Goal: Task Accomplishment & Management: Use online tool/utility

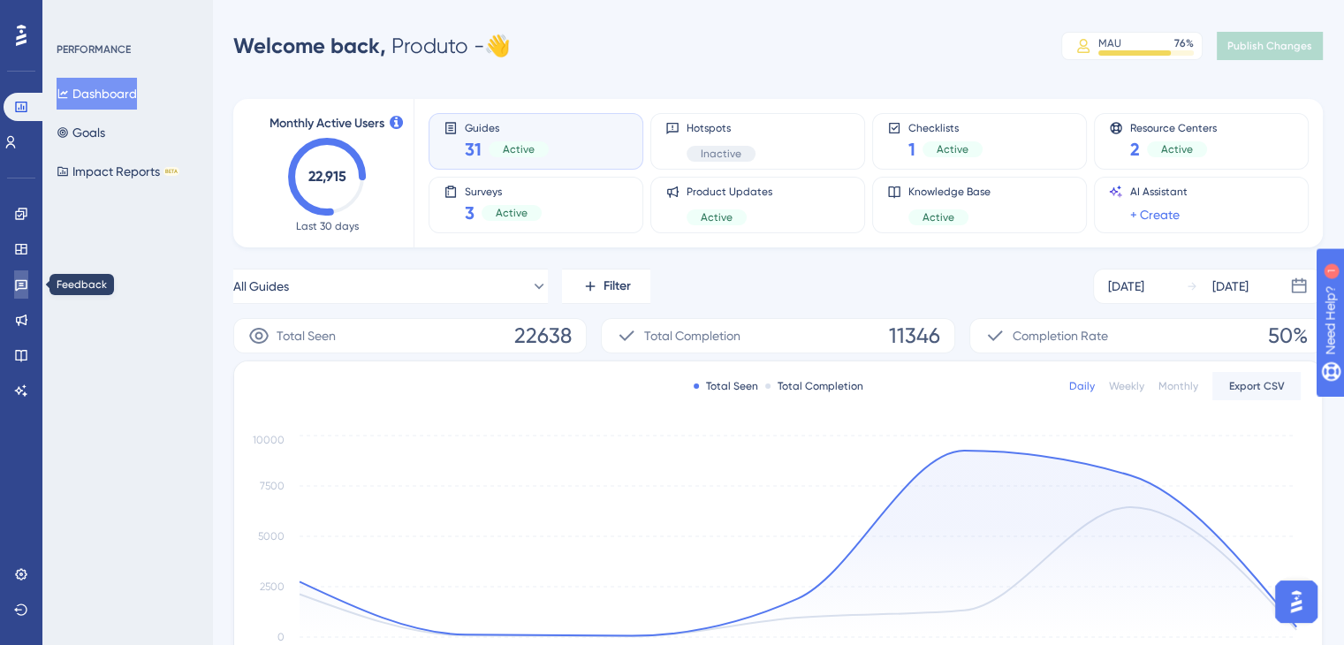
click at [22, 294] on link at bounding box center [21, 284] width 14 height 28
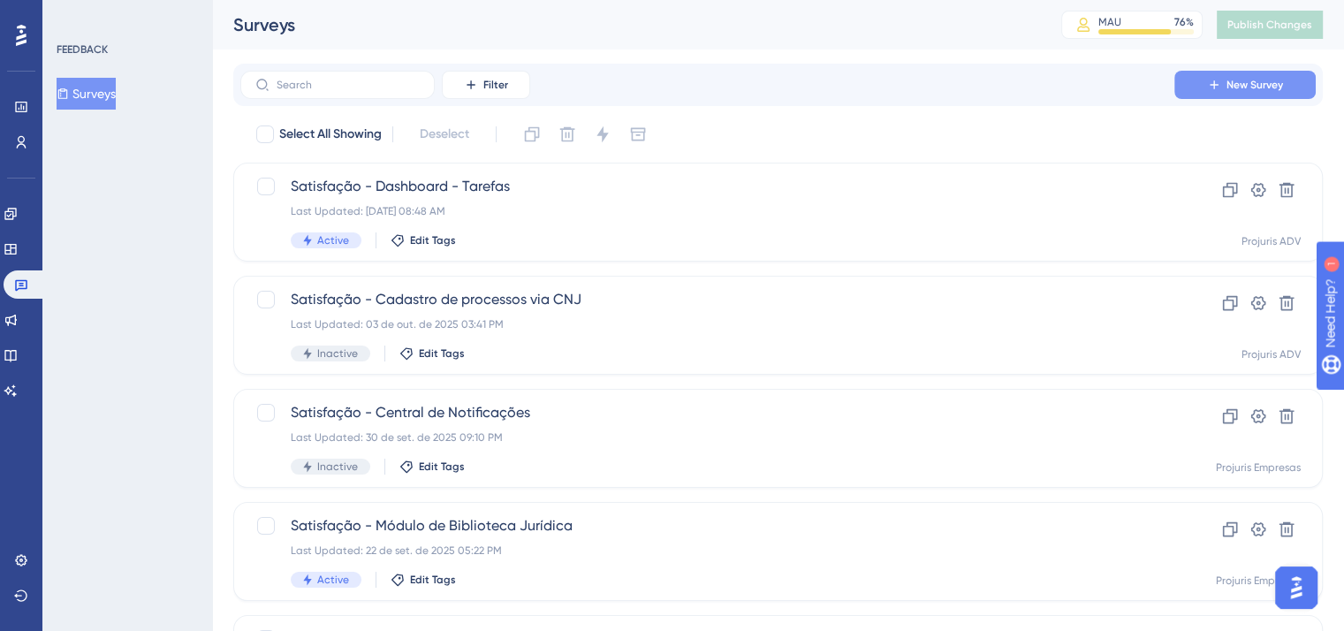
click at [1233, 80] on span "New Survey" at bounding box center [1254, 85] width 57 height 14
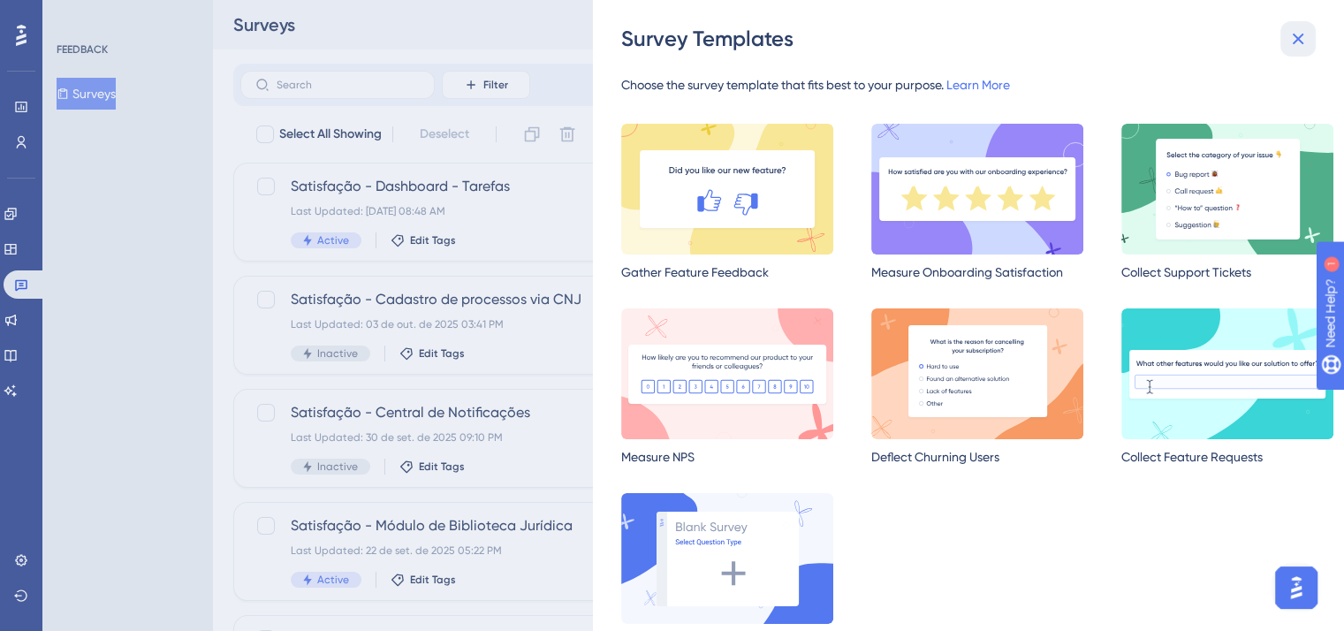
click at [1302, 30] on icon at bounding box center [1297, 38] width 21 height 21
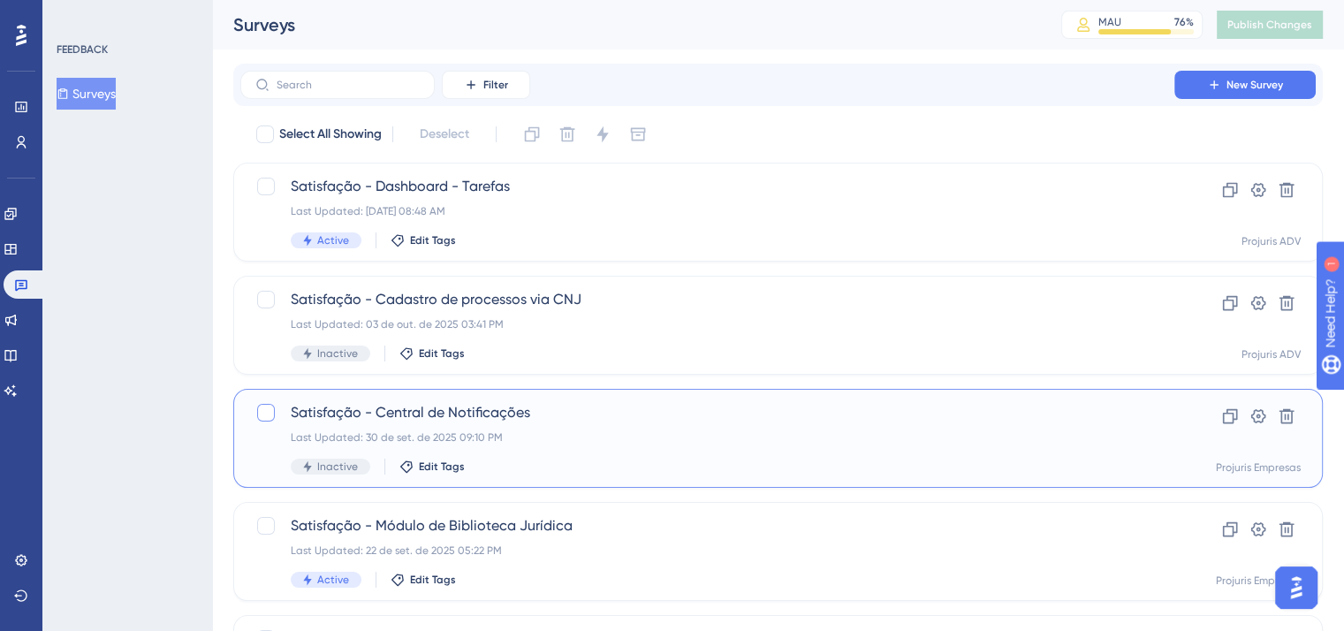
click at [258, 412] on div at bounding box center [266, 413] width 18 height 18
checkbox input "true"
click at [1228, 413] on icon at bounding box center [1230, 416] width 15 height 15
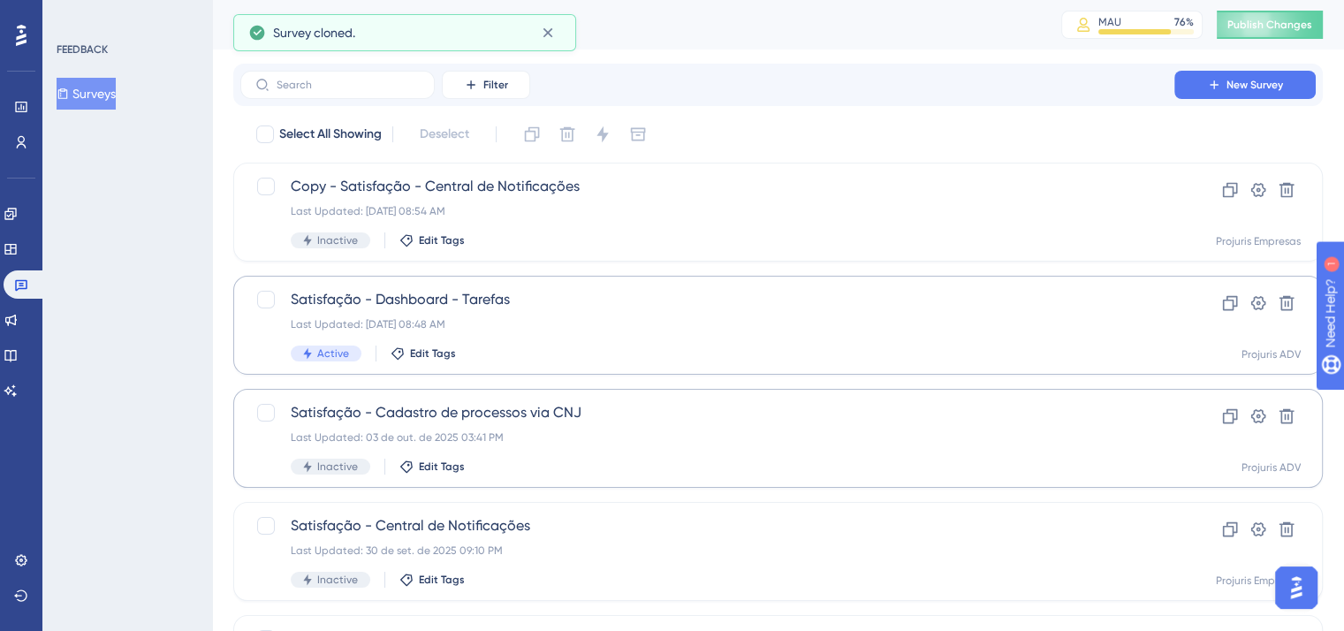
checkbox input "false"
click at [565, 192] on span "Copy - Satisfação - Central de Notificações" at bounding box center [707, 186] width 833 height 21
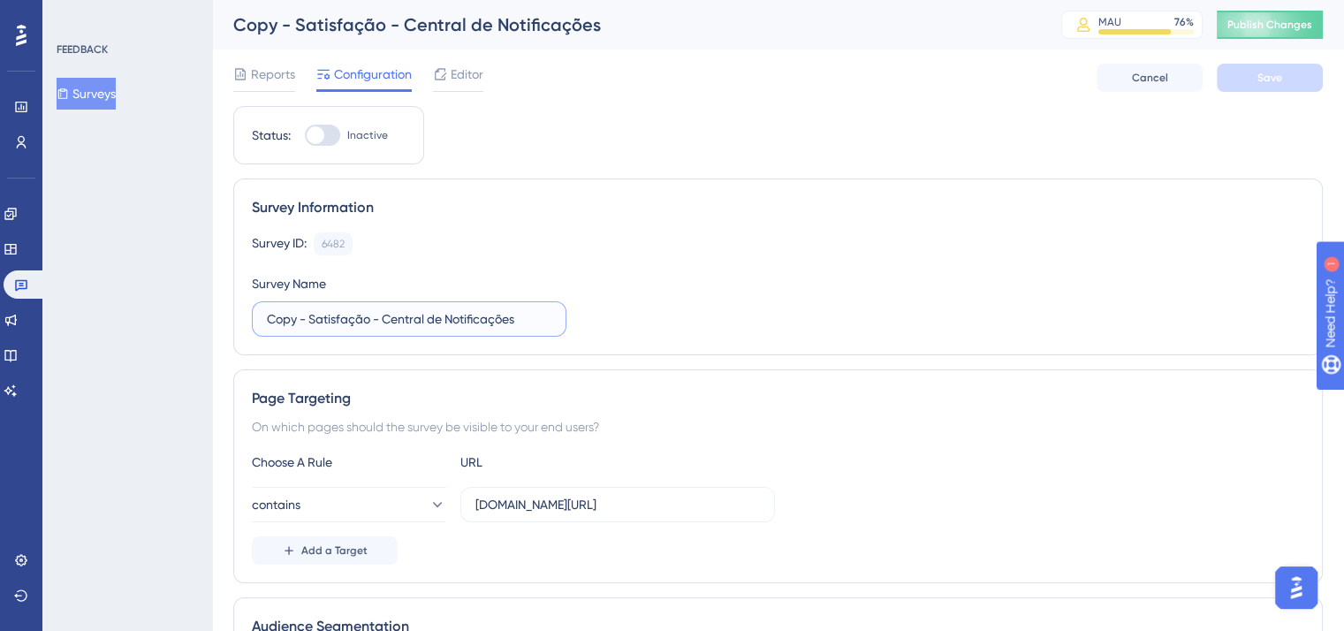
drag, startPoint x: 309, startPoint y: 319, endPoint x: 254, endPoint y: 316, distance: 54.8
click at [254, 315] on label "Copy - Satisfação - Central de Notificações" at bounding box center [409, 318] width 315 height 35
drag, startPoint x: 505, startPoint y: 315, endPoint x: 346, endPoint y: 318, distance: 159.1
click at [341, 316] on input "Satisfação - Central de Notificações" at bounding box center [409, 318] width 284 height 19
type input "Satisfação - Campos Customizados e Atributos"
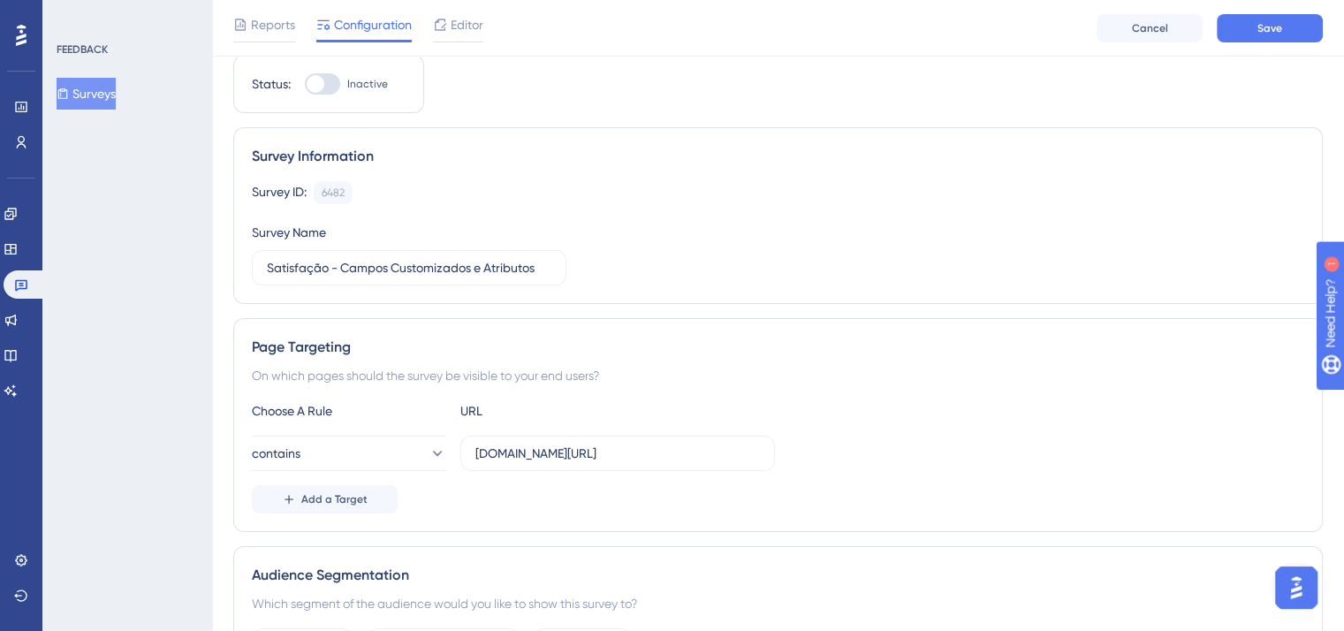
scroll to position [88, 0]
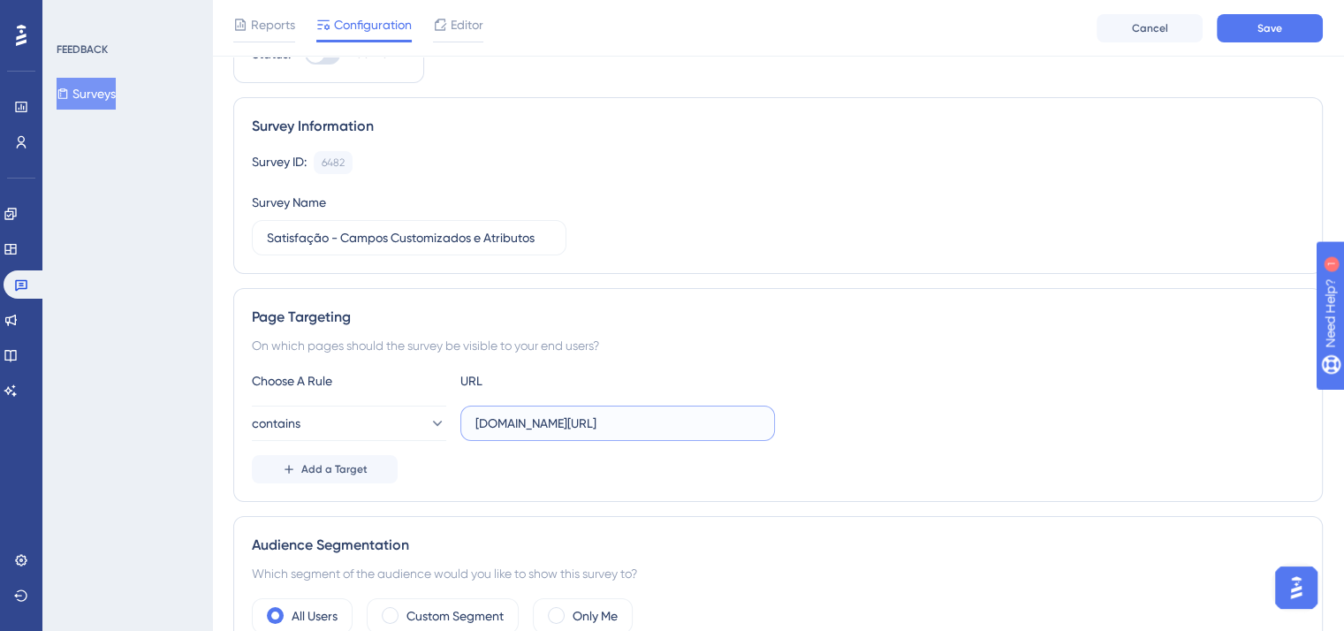
drag, startPoint x: 693, startPoint y: 413, endPoint x: 466, endPoint y: 429, distance: 226.7
click at [463, 428] on label "[DOMAIN_NAME][URL]" at bounding box center [617, 423] width 315 height 35
paste input "painel-controle/custom-field"
type input "[DOMAIN_NAME][URL]"
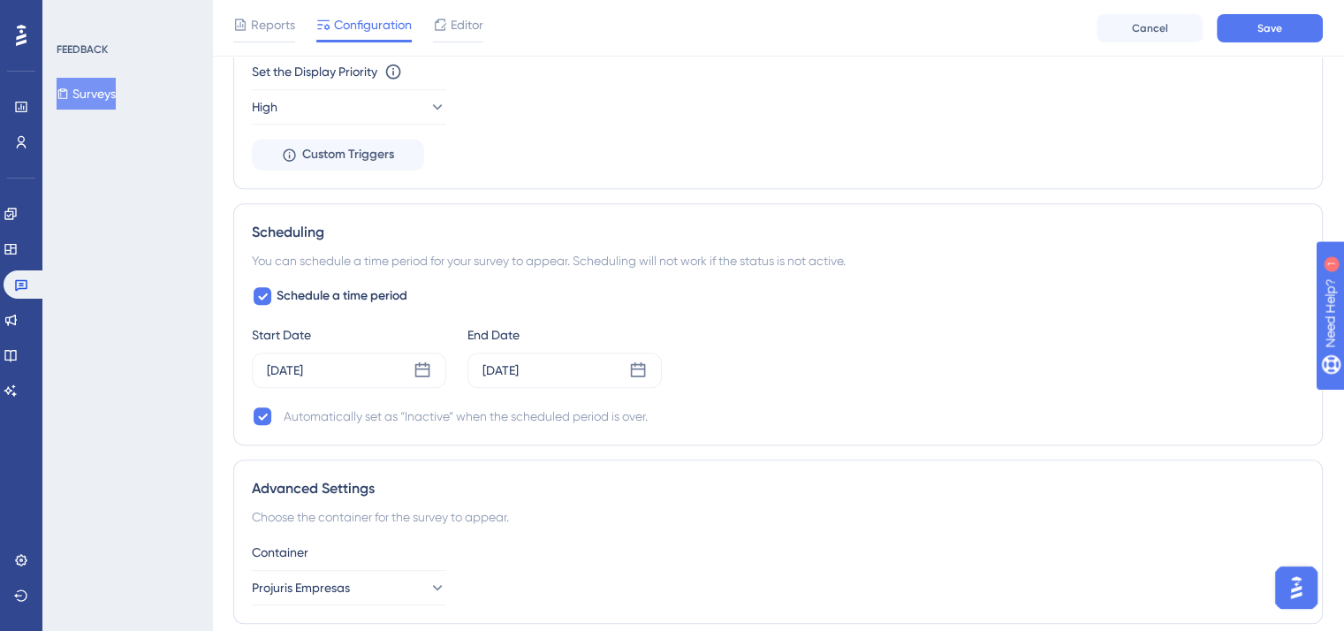
scroll to position [1060, 0]
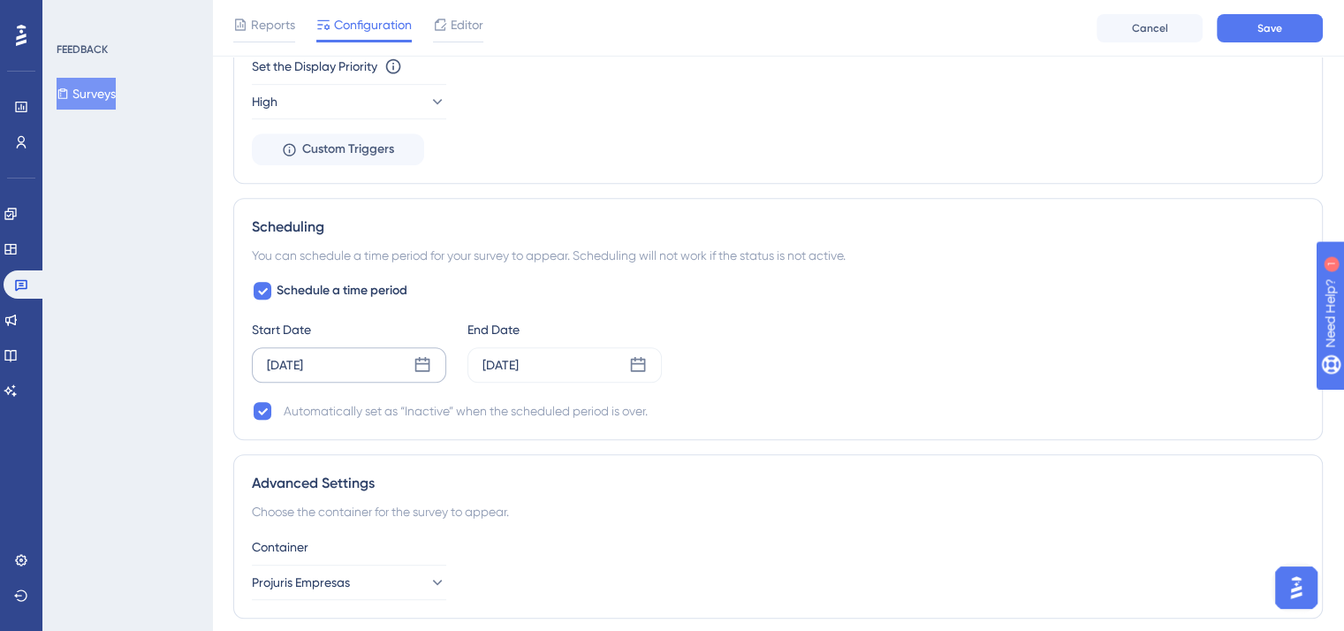
click at [420, 360] on icon at bounding box center [422, 364] width 15 height 15
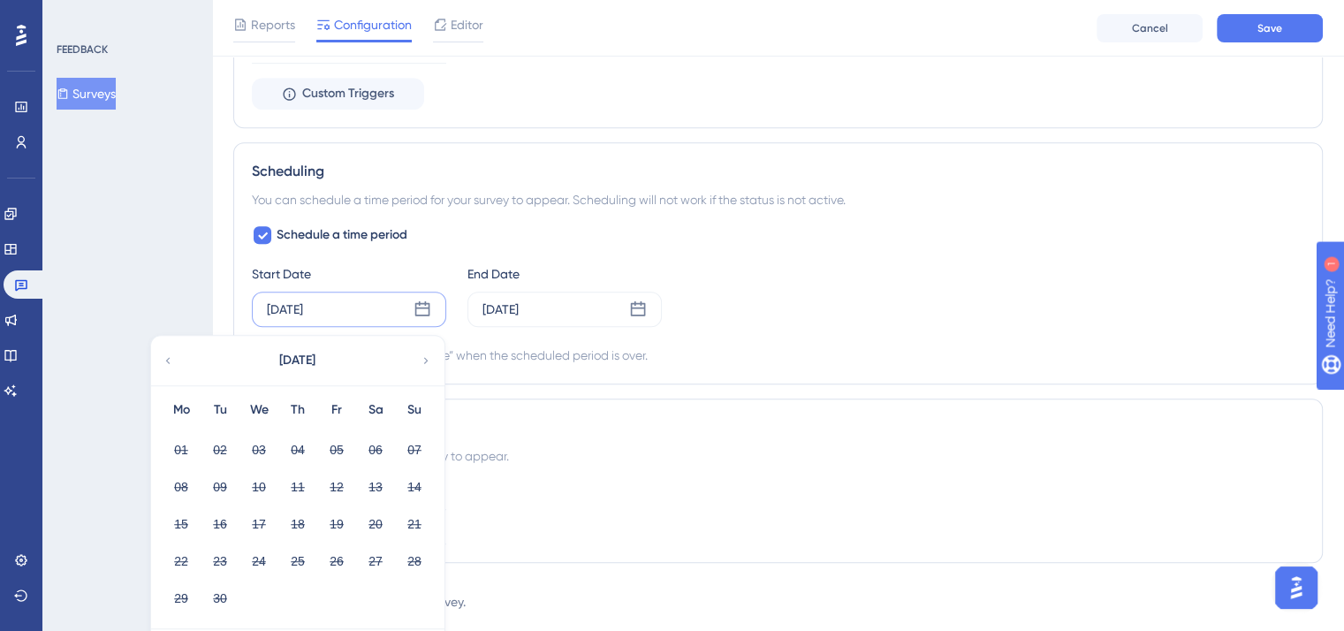
scroll to position [1168, 0]
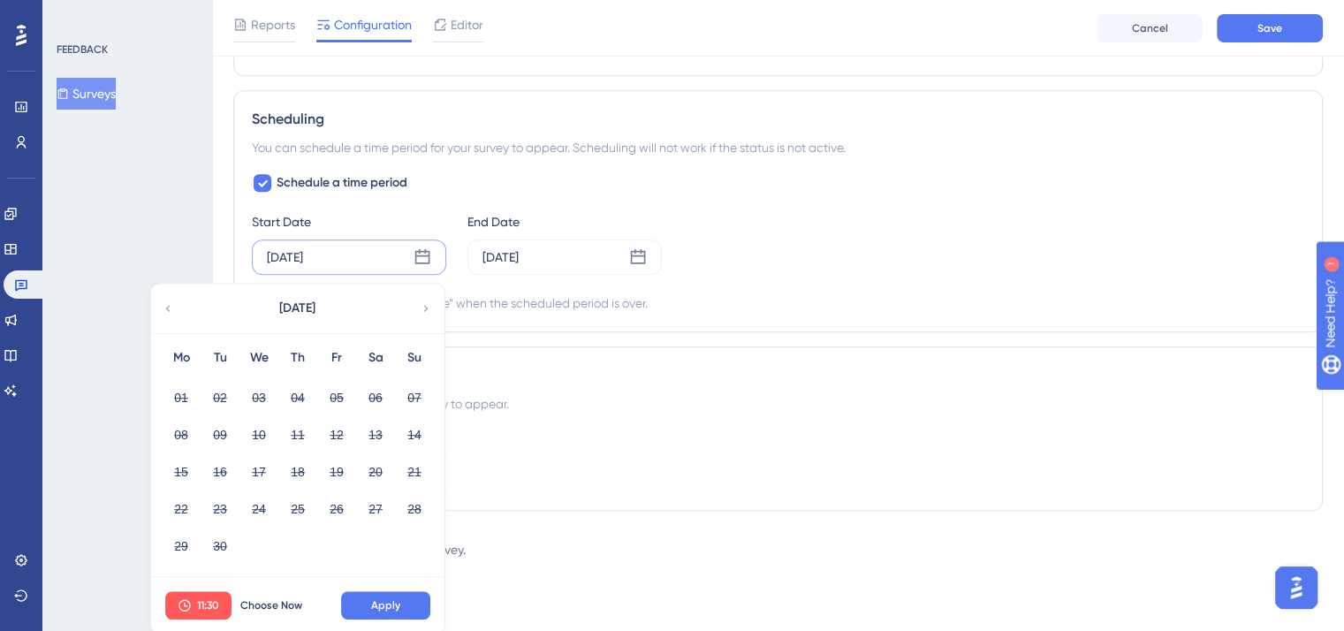
click at [632, 447] on div "Container Projuris Empresas" at bounding box center [778, 460] width 1052 height 64
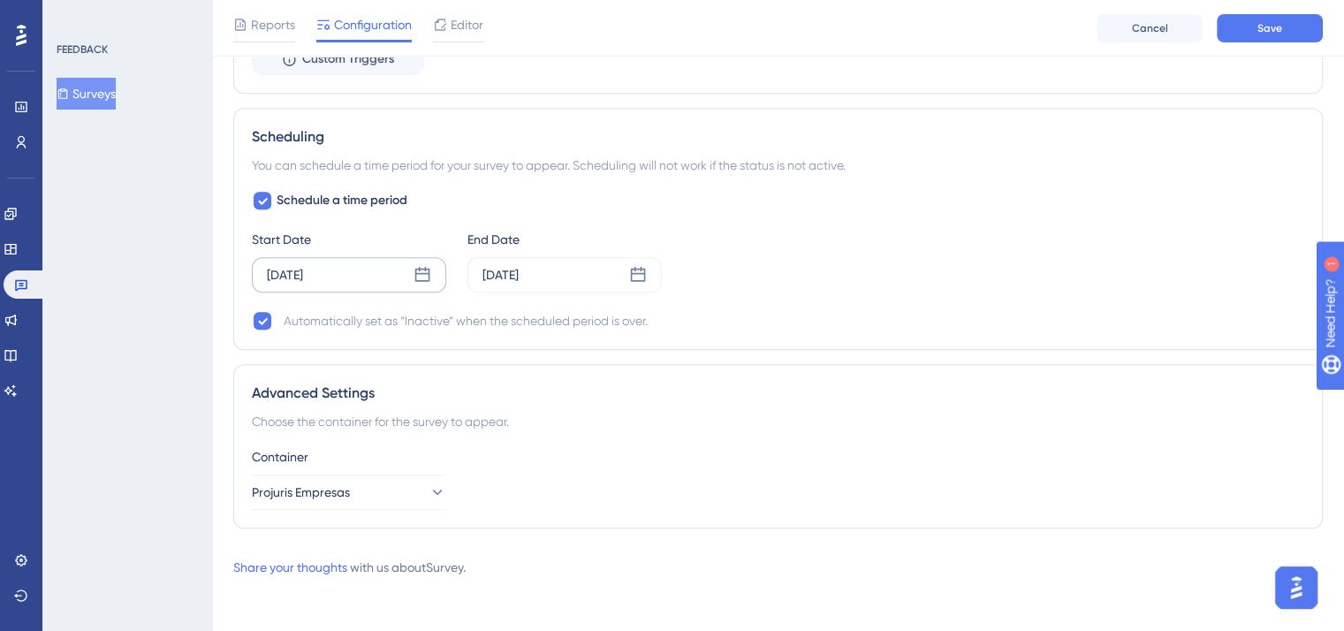
click at [382, 276] on div "[DATE]" at bounding box center [349, 274] width 194 height 35
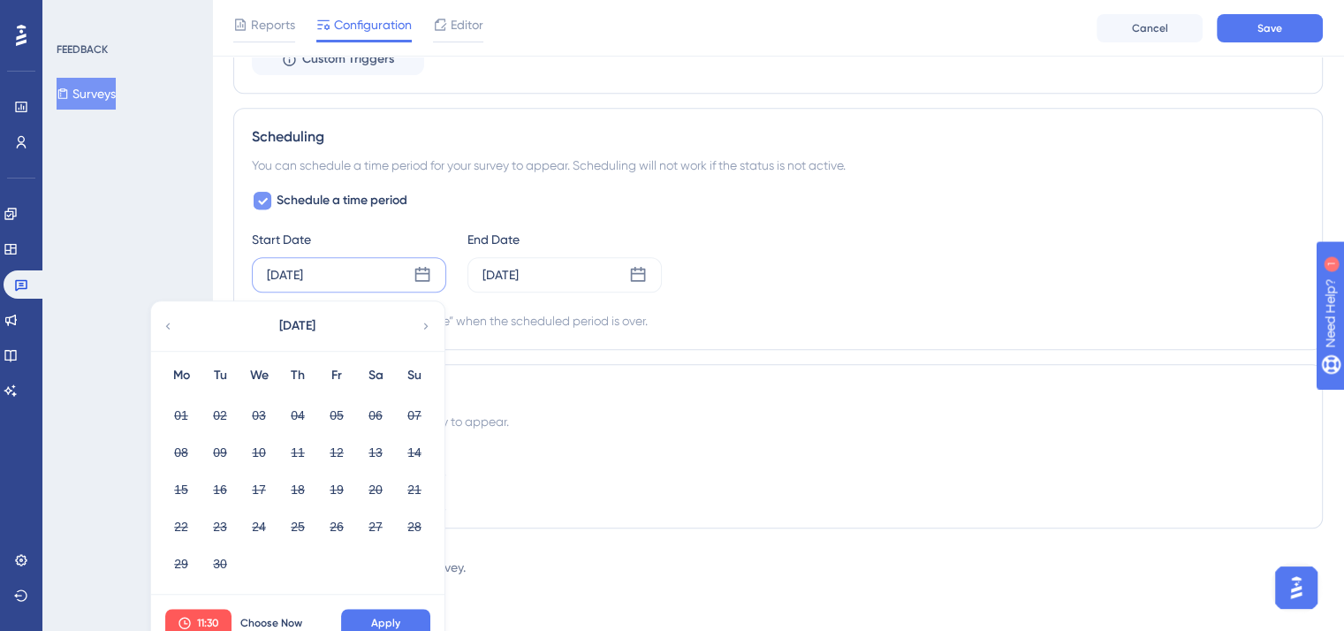
click at [259, 192] on div at bounding box center [263, 201] width 18 height 18
checkbox input "false"
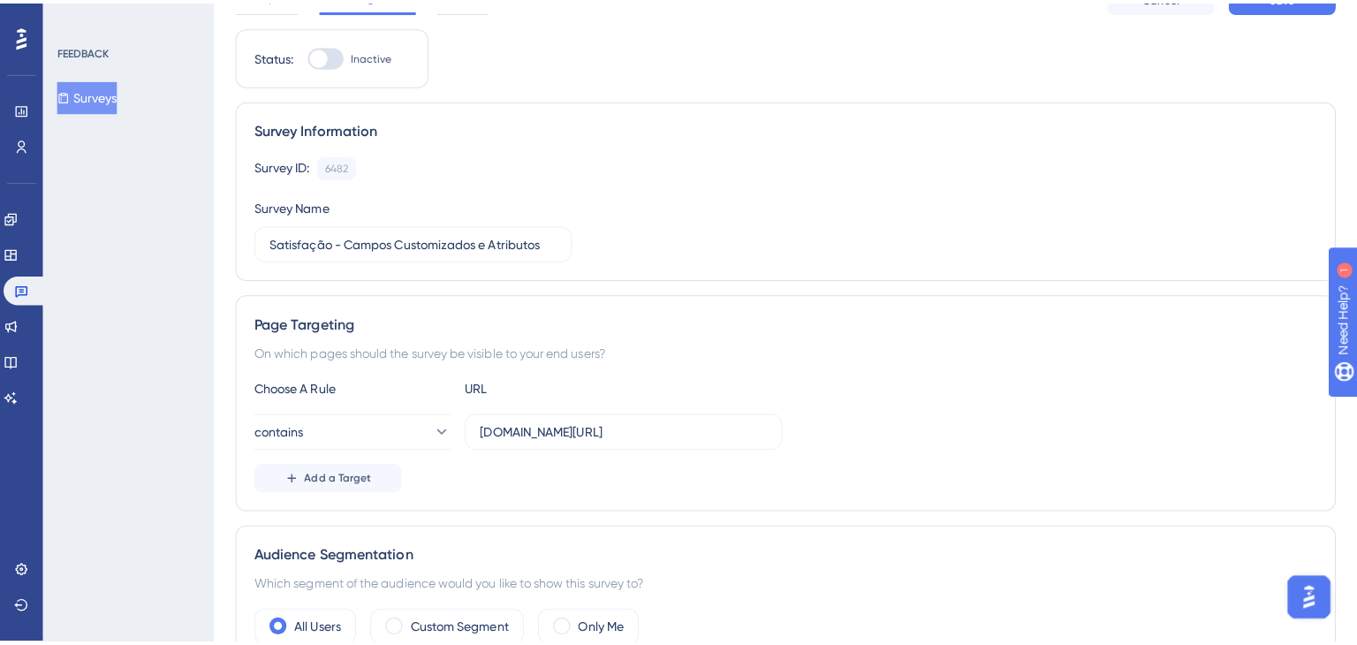
scroll to position [0, 0]
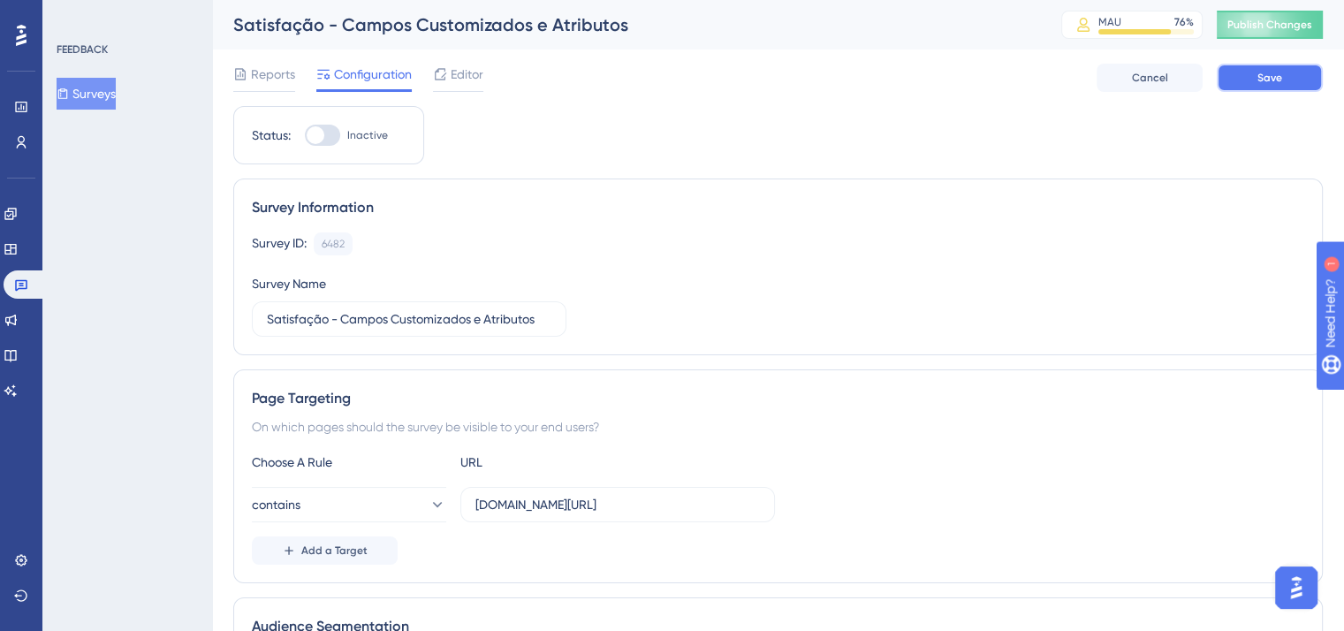
click at [1272, 81] on span "Save" at bounding box center [1269, 78] width 25 height 14
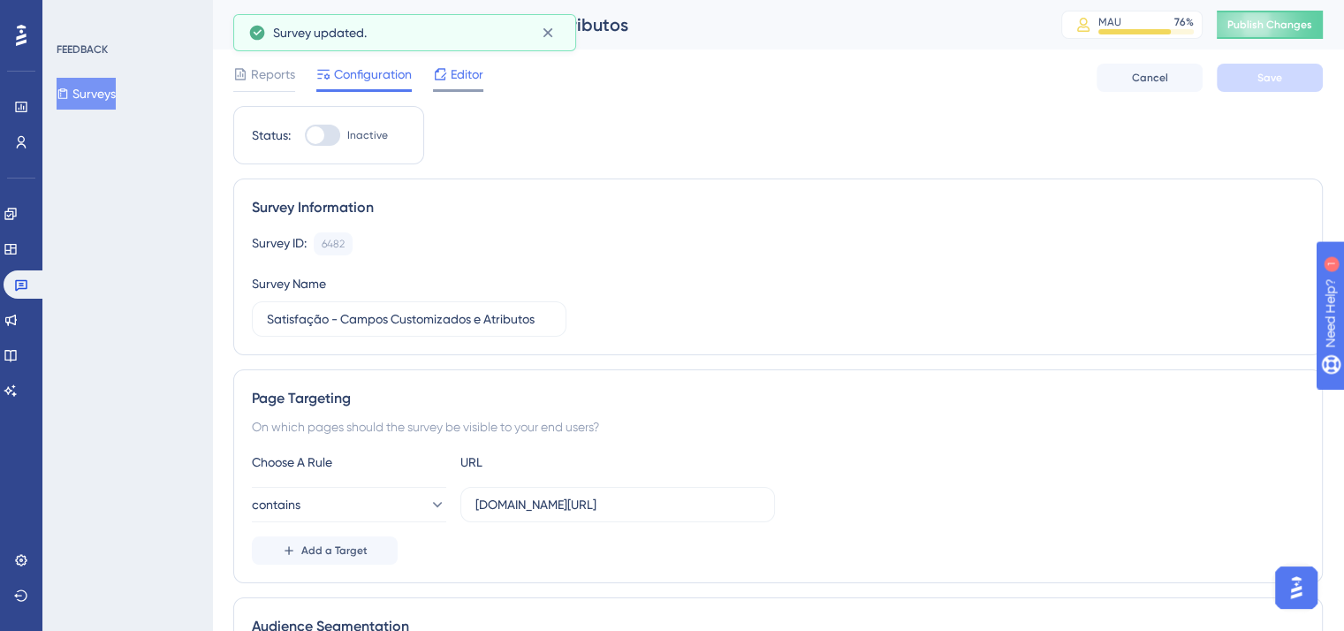
click at [466, 76] on span "Editor" at bounding box center [467, 74] width 33 height 21
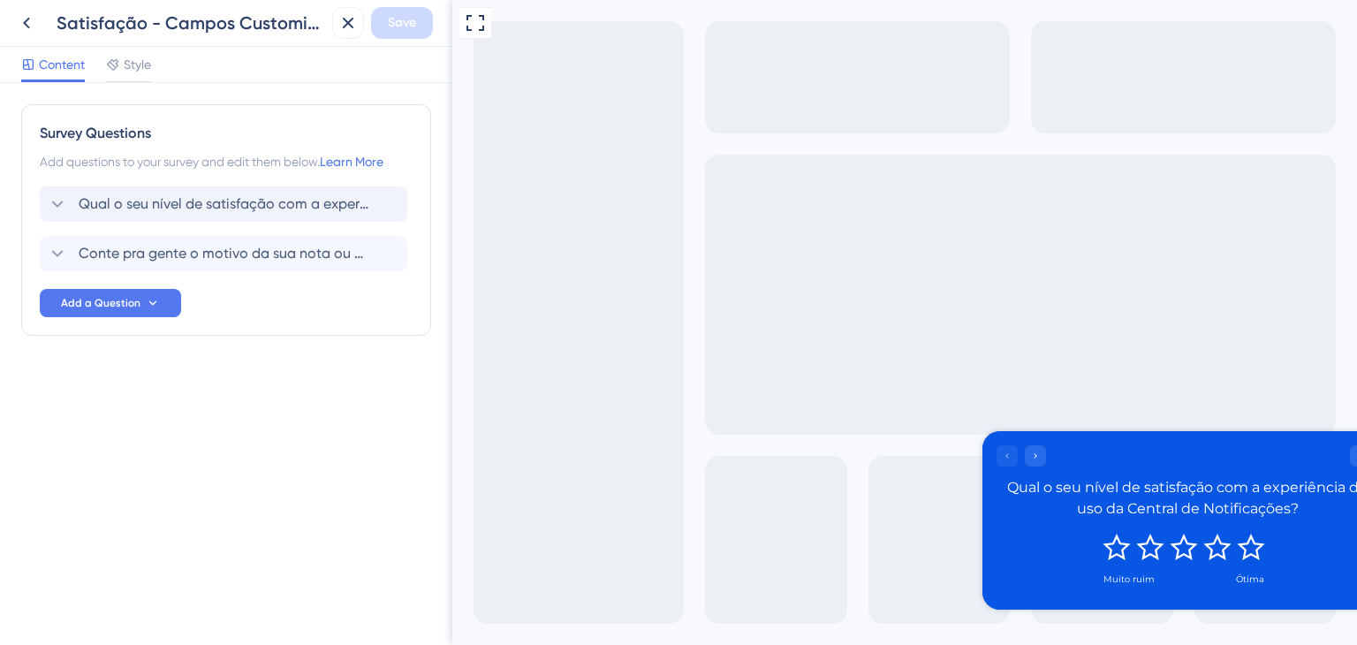
click at [339, 202] on span "Qual o seu nível de satisfação com a experiência de uso da Central de Notificaç…" at bounding box center [225, 203] width 292 height 21
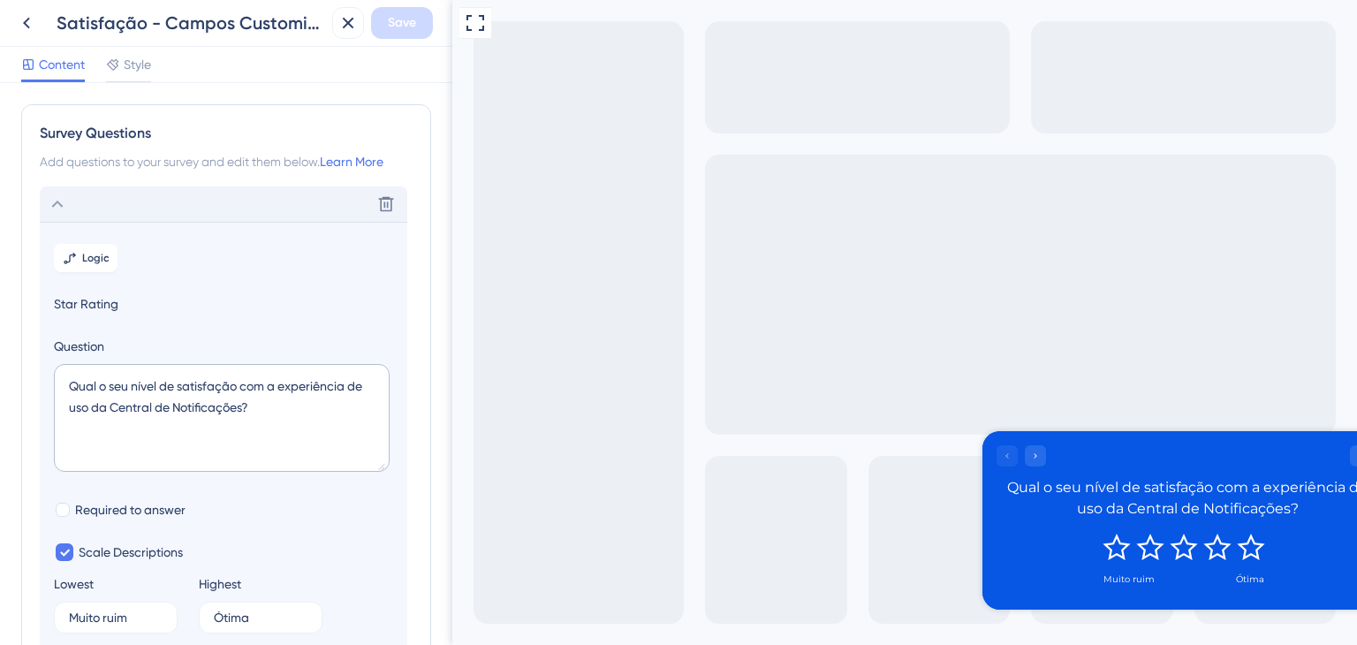
scroll to position [102, 0]
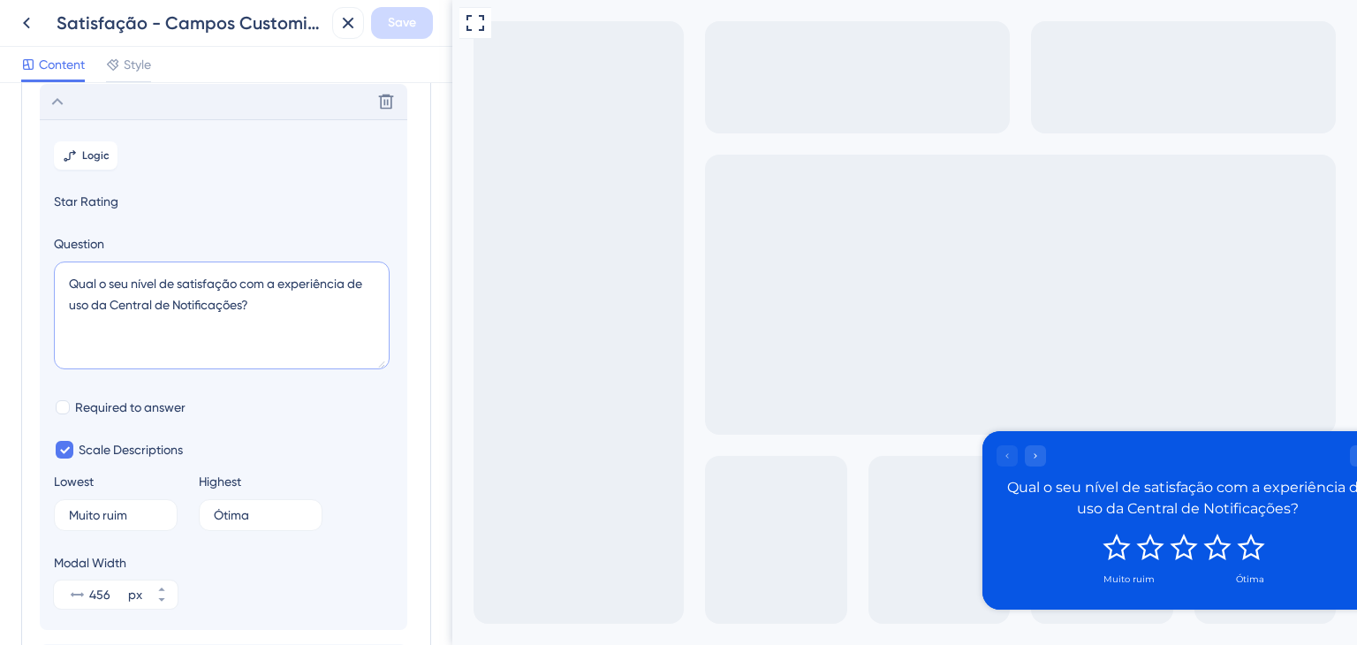
drag, startPoint x: 265, startPoint y: 308, endPoint x: 59, endPoint y: 317, distance: 206.0
click at [59, 317] on textarea "Qual o seu nível de satisfação com a experiência de uso da Central de Notificaç…" at bounding box center [222, 316] width 336 height 108
paste textarea "atual de cadastro e edição de campos customizados e atributo"
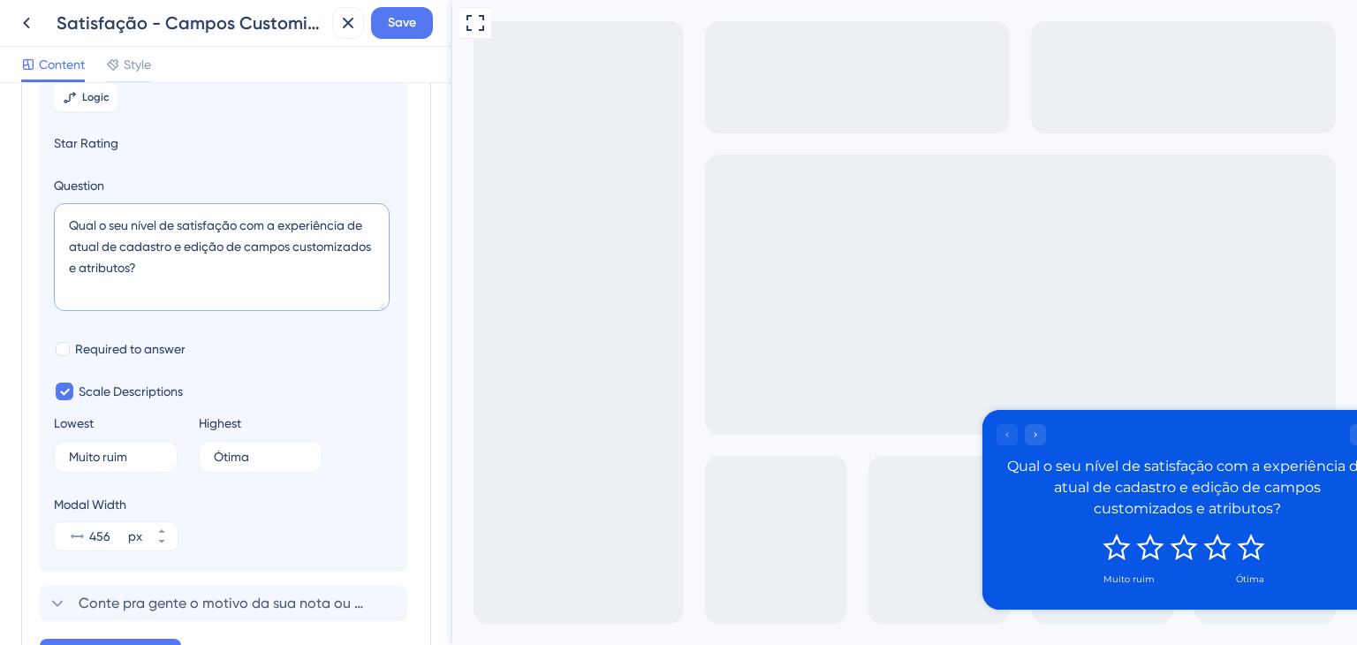
scroll to position [279, 0]
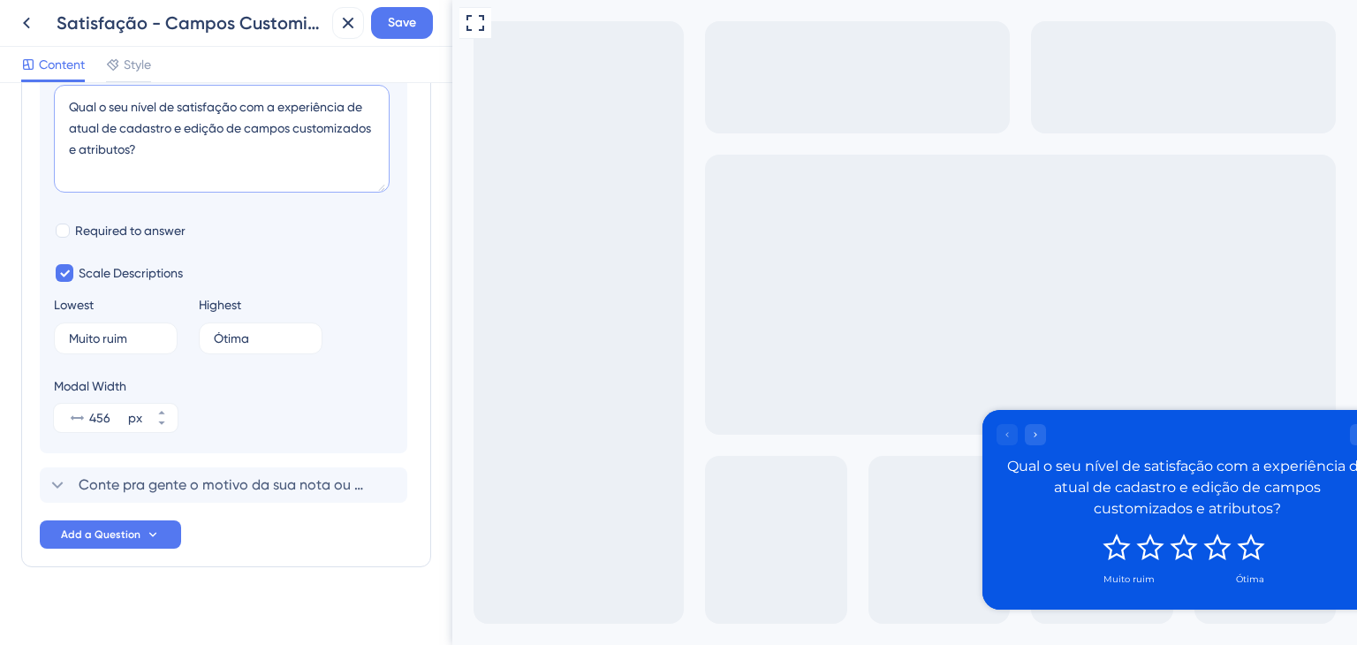
type textarea "Qual o seu nível de satisfação com a experiência de atual de cadastro e edição …"
click at [194, 485] on span "Conte pra gente o motivo da sua nota ou o que podemos melhorar." at bounding box center [225, 484] width 292 height 21
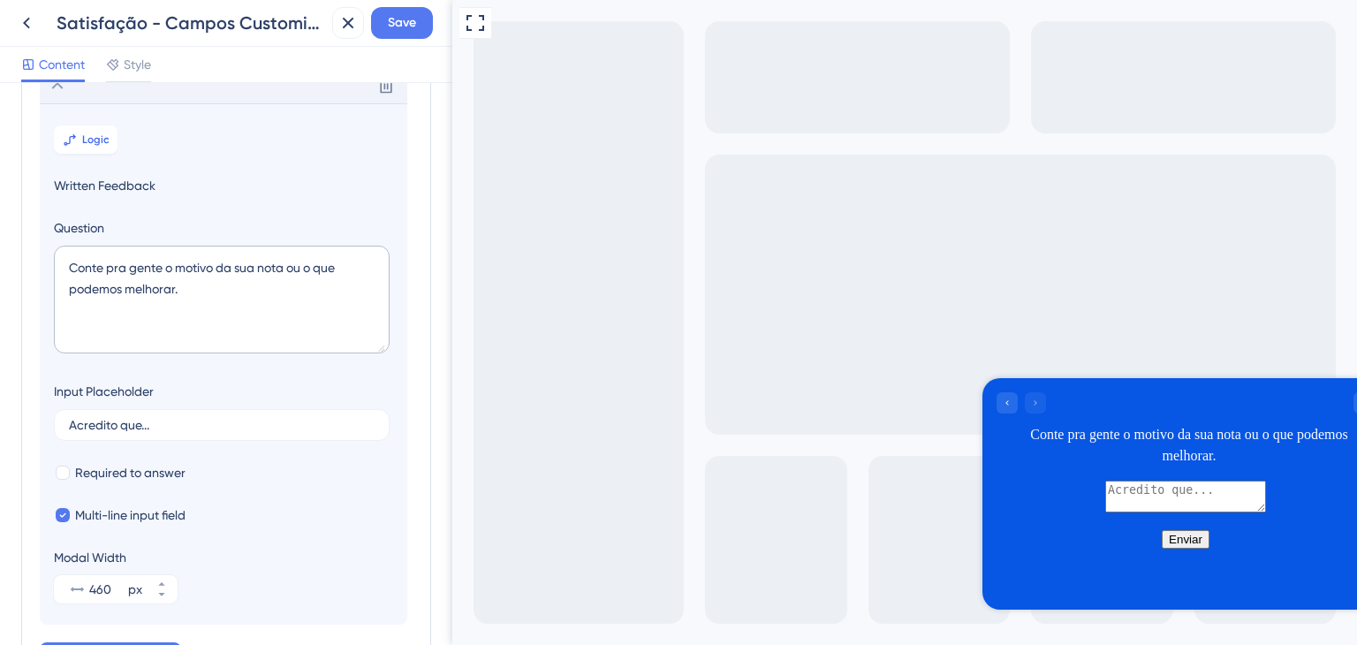
scroll to position [152, 0]
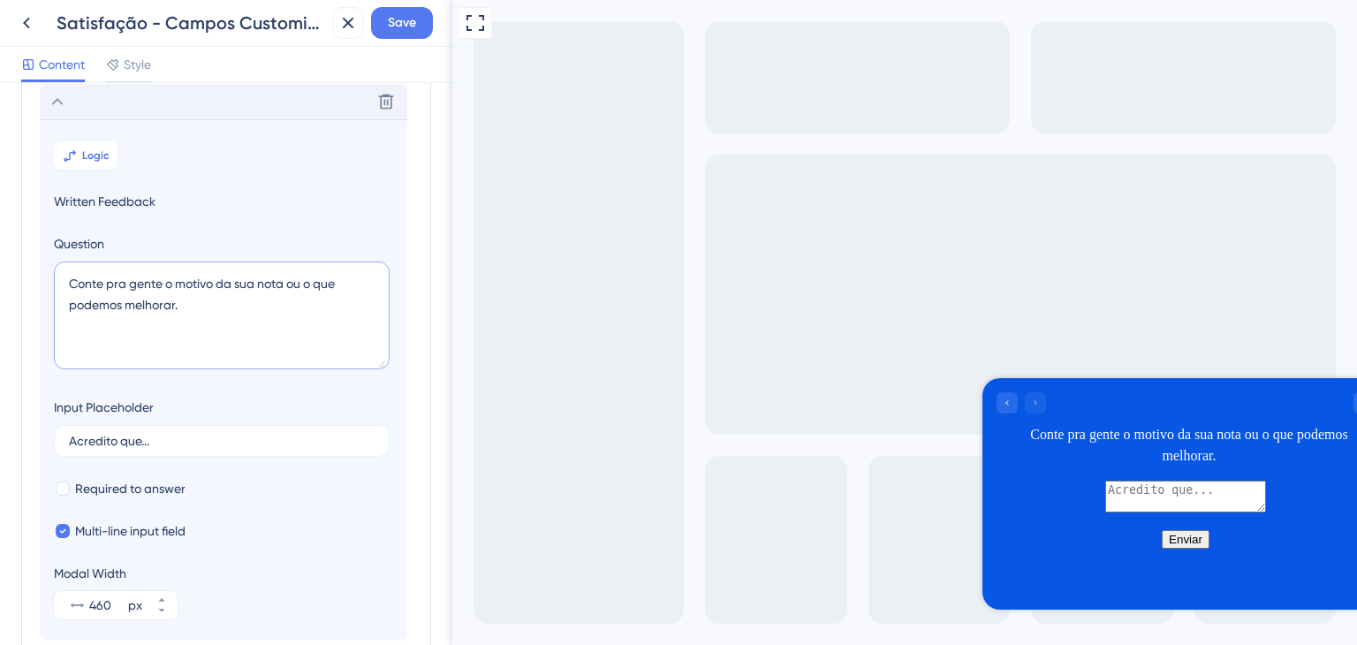
drag, startPoint x: 240, startPoint y: 315, endPoint x: 49, endPoint y: 288, distance: 192.7
click at [49, 288] on section "Logic Written Feedback Question Conte pra gente o motivo da sua nota ou o que p…" at bounding box center [224, 379] width 368 height 521
paste textarea "ara gente o motivo da sua nota ou o que podemos melhorar:"
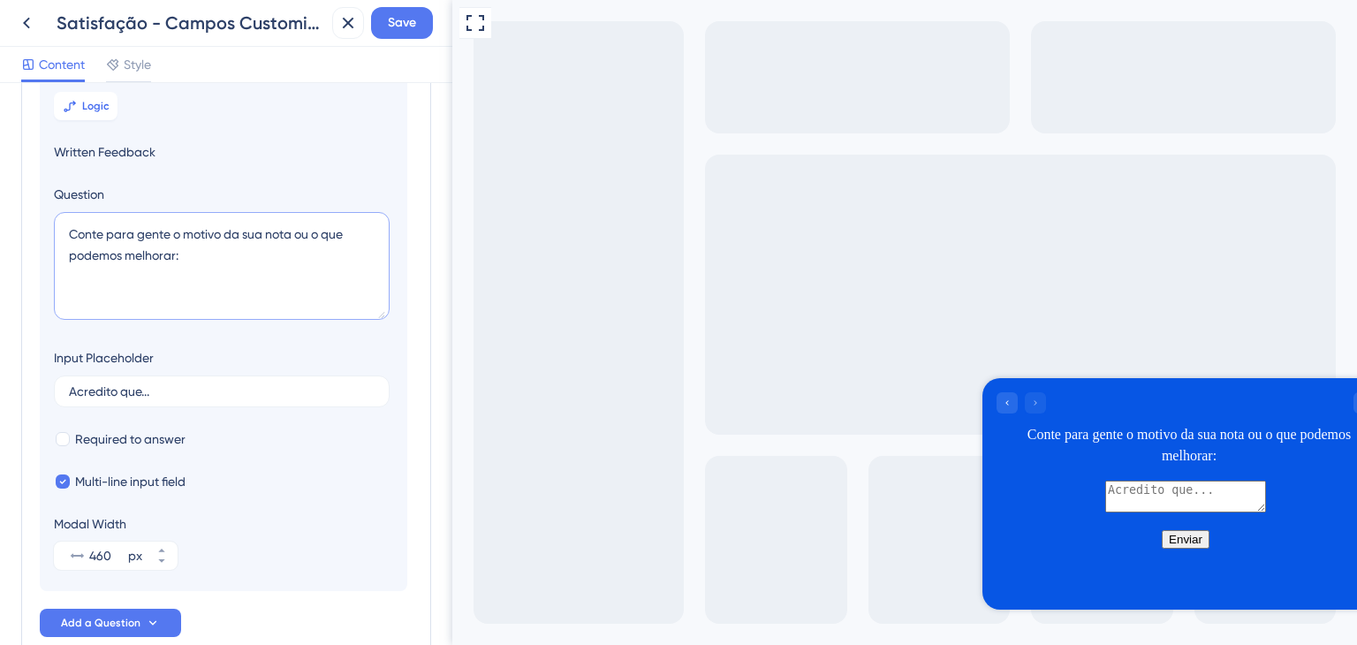
scroll to position [240, 0]
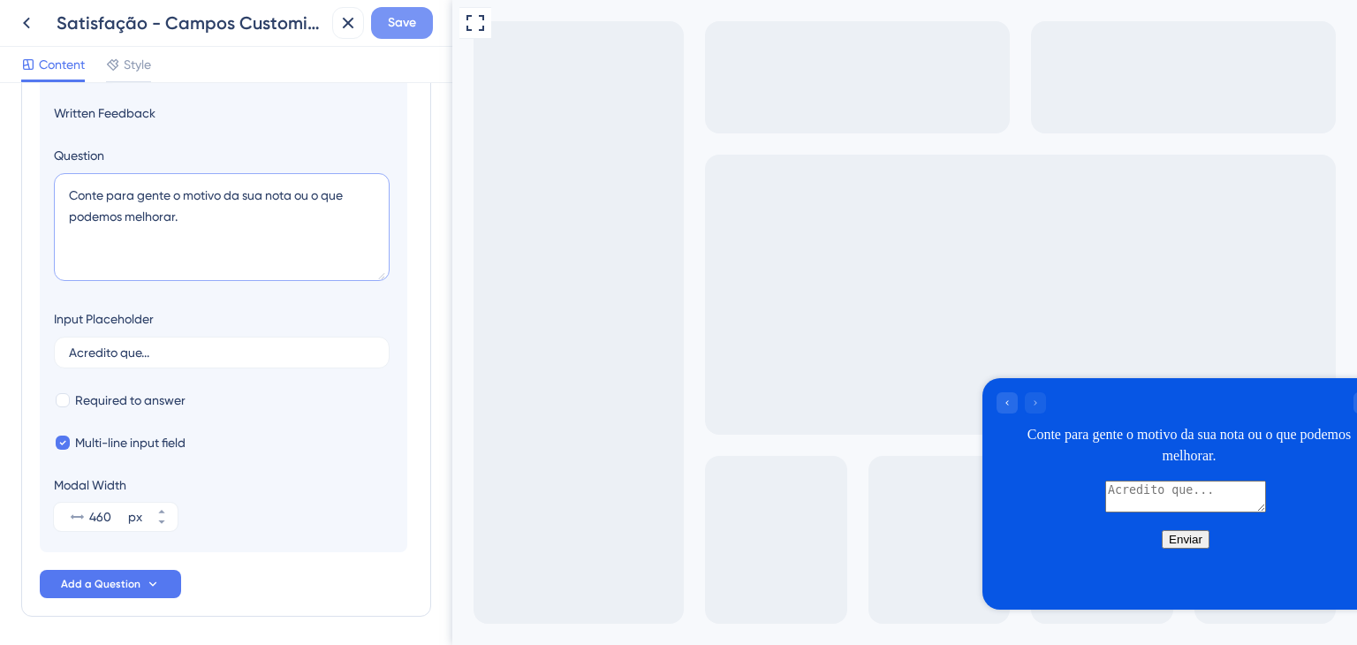
type textarea "Conte para gente o motivo da sua nota ou o que podemos melhorar."
click at [411, 26] on span "Save" at bounding box center [402, 22] width 28 height 21
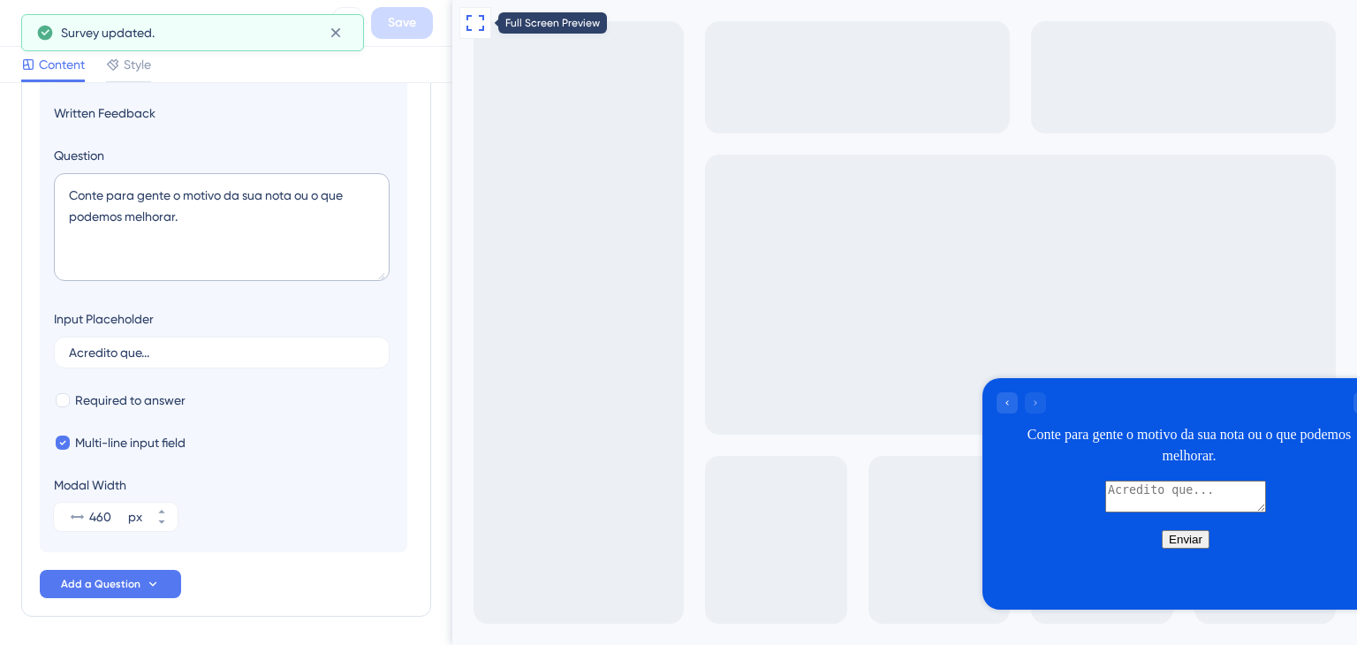
click at [477, 19] on icon at bounding box center [475, 22] width 21 height 21
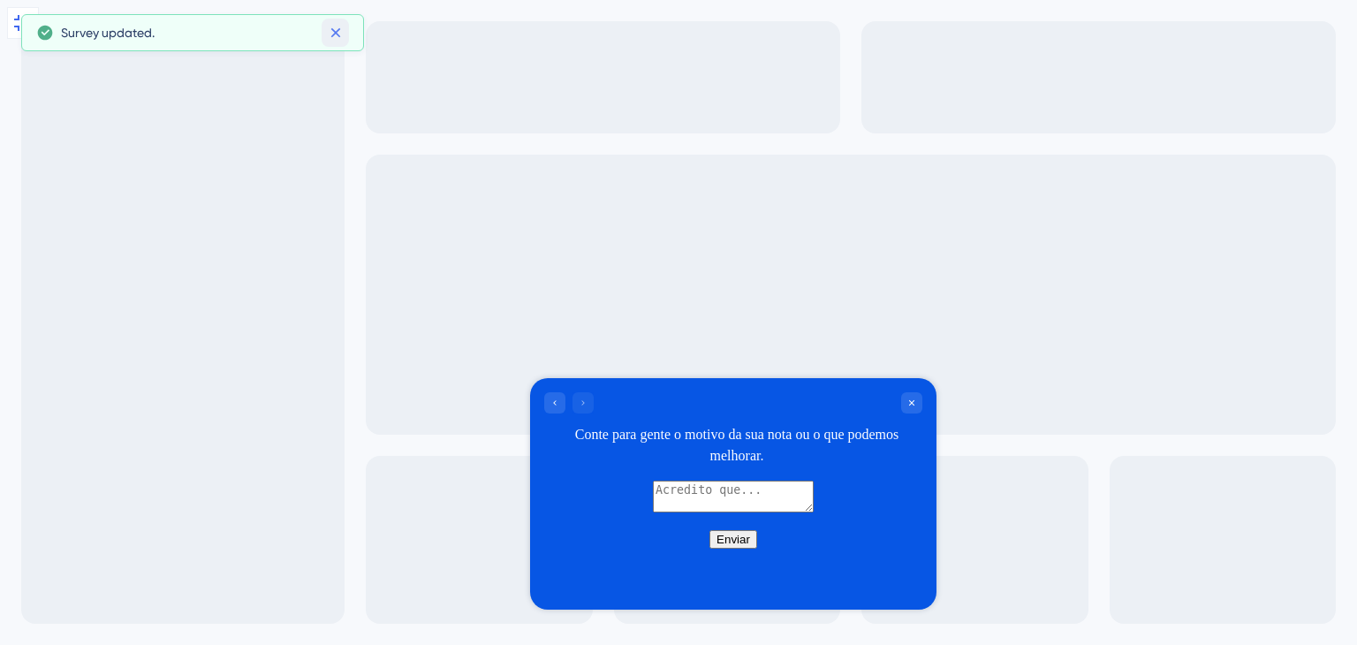
click at [337, 36] on icon at bounding box center [336, 33] width 18 height 18
click at [30, 19] on icon at bounding box center [23, 23] width 18 height 16
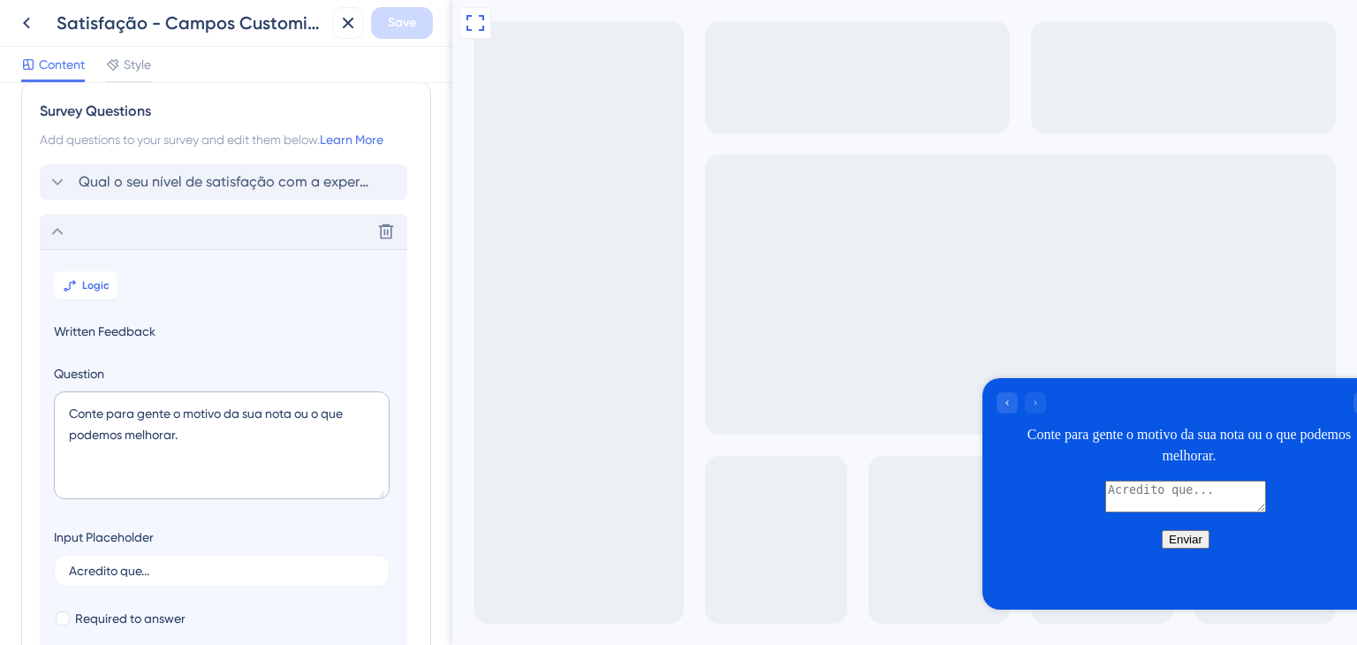
scroll to position [0, 0]
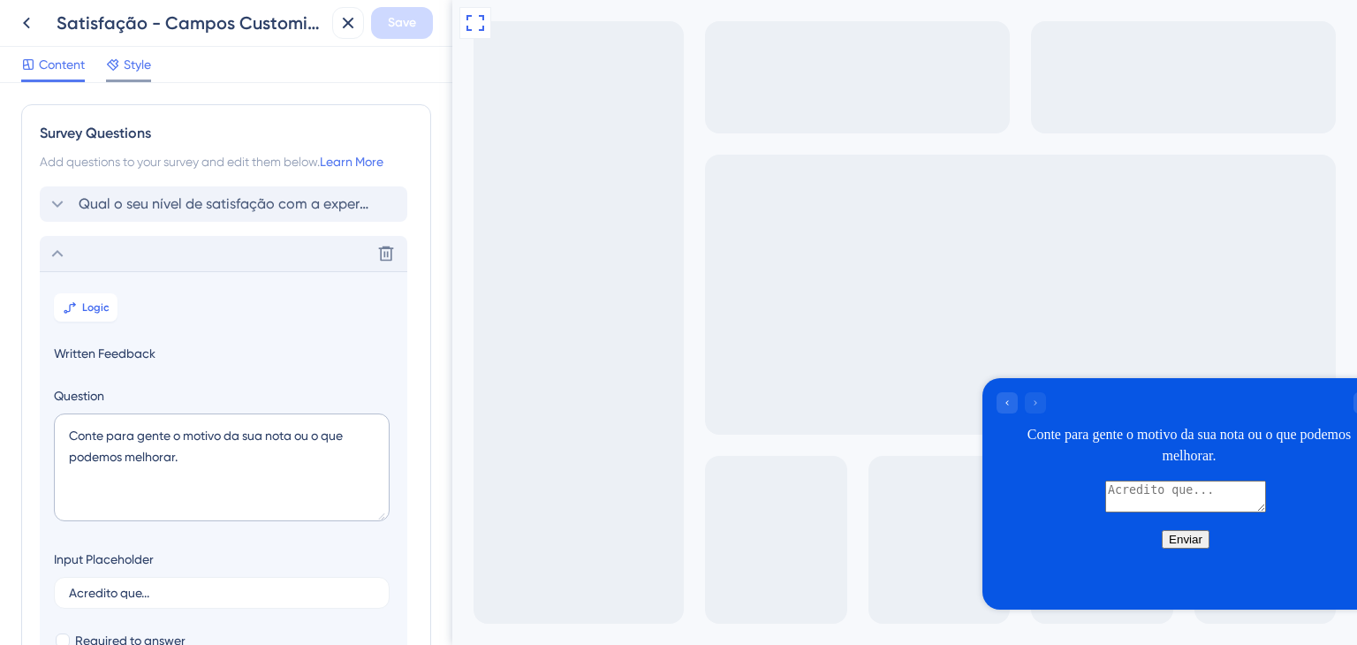
click at [128, 72] on span "Style" at bounding box center [137, 64] width 27 height 21
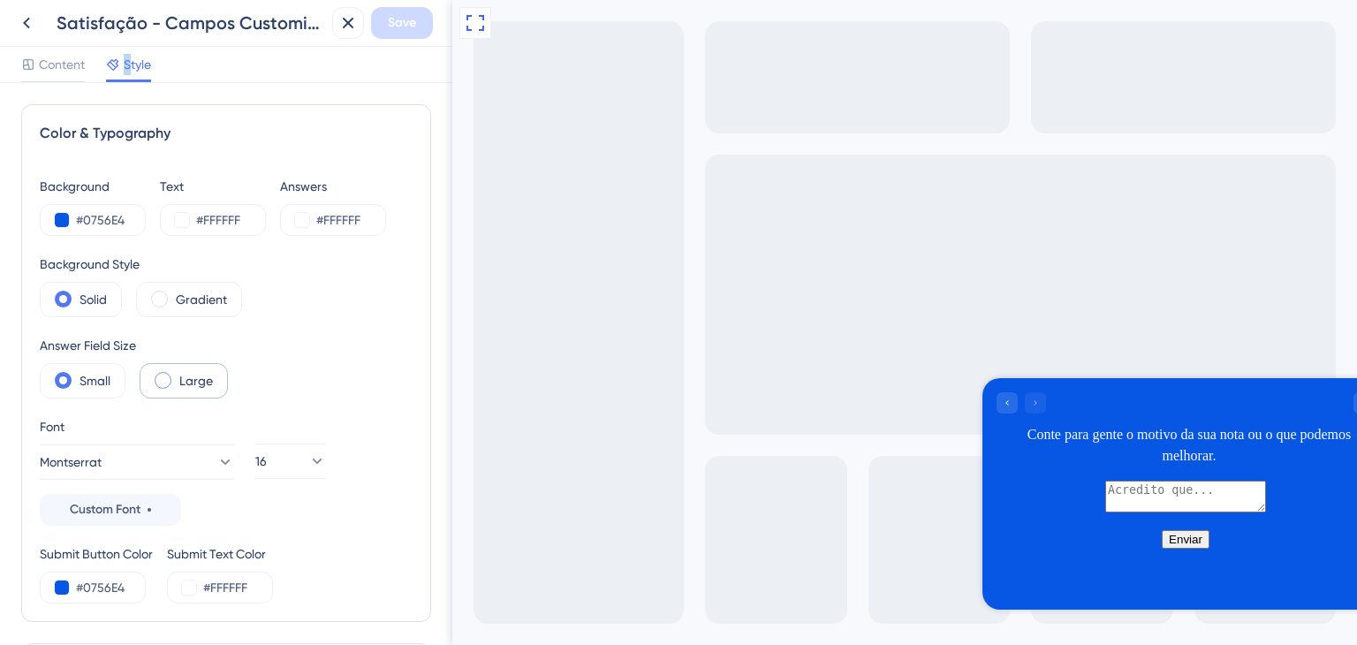
click at [180, 390] on label "Large" at bounding box center [196, 380] width 34 height 21
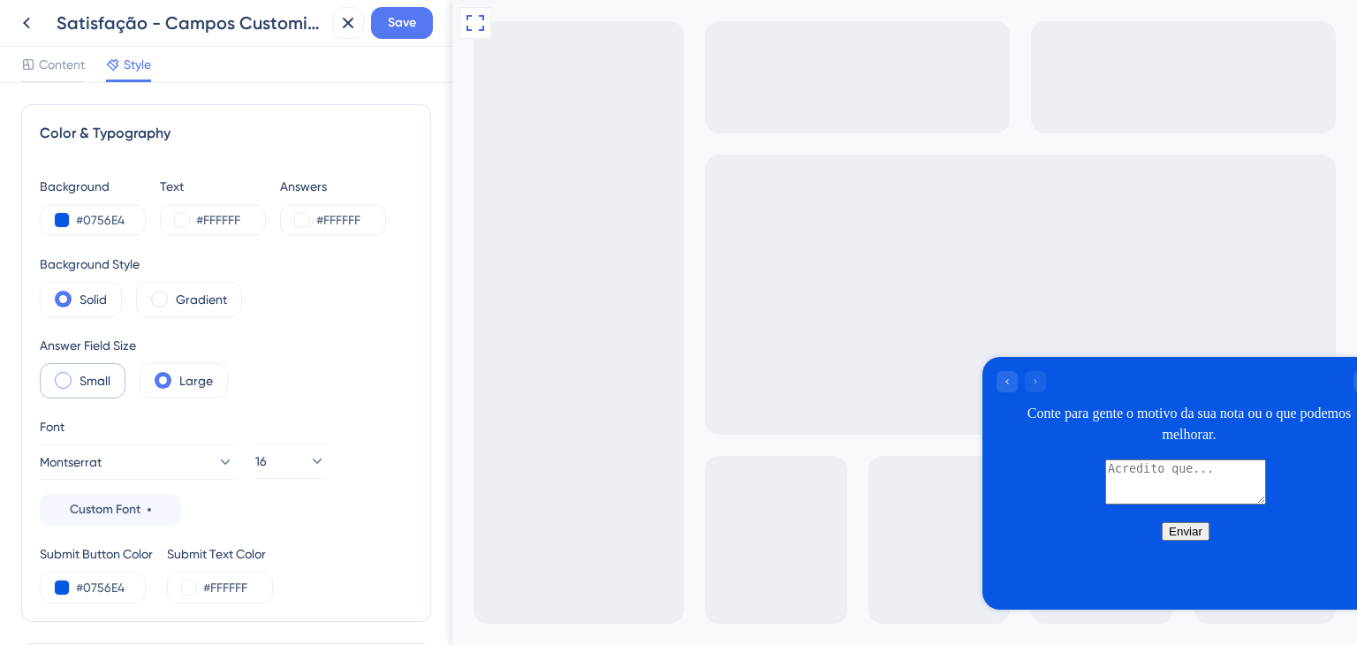
click at [77, 374] on div "Small" at bounding box center [83, 380] width 86 height 35
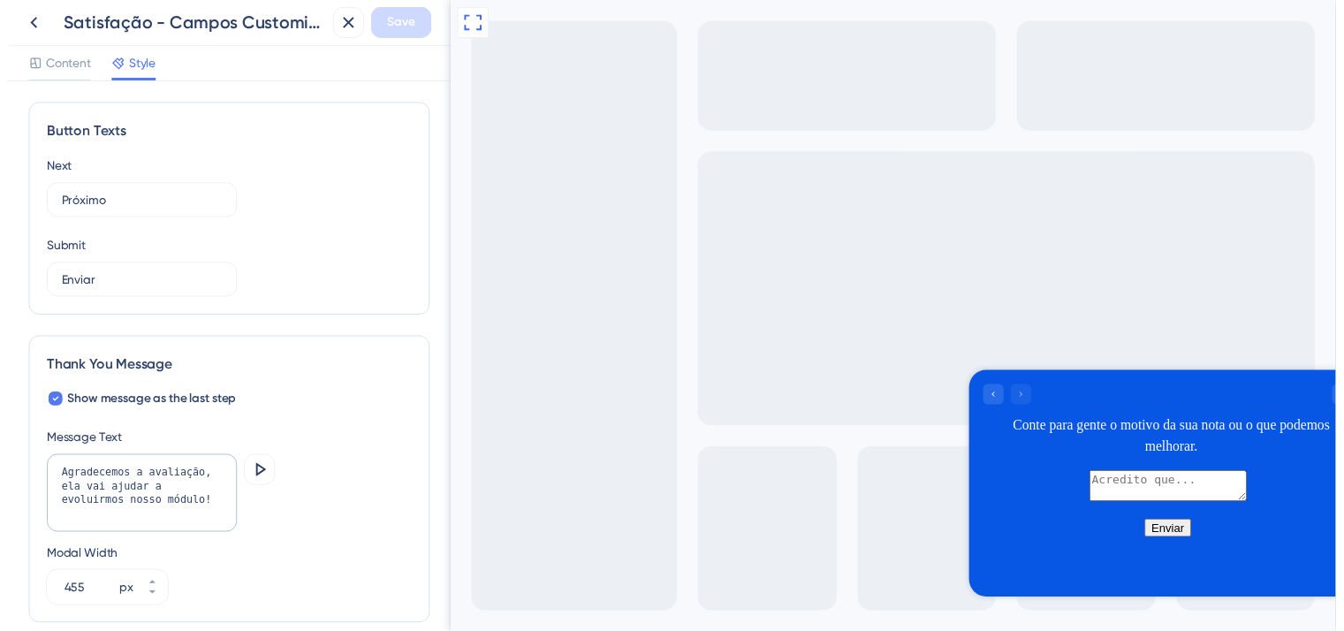
scroll to position [1199, 0]
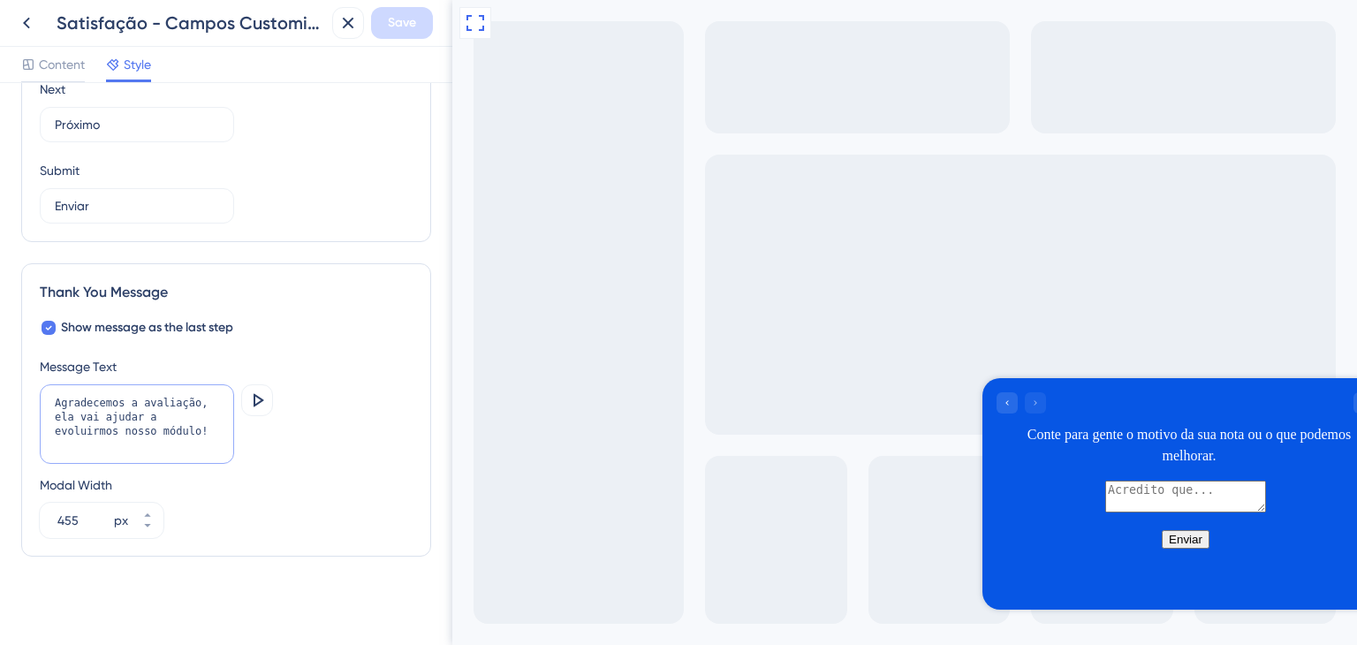
drag, startPoint x: 122, startPoint y: 425, endPoint x: 62, endPoint y: 422, distance: 60.1
click at [62, 422] on textarea "Agradecemos a avaliação, ela vai ajudar a evoluirmos nosso módulo!" at bounding box center [137, 424] width 194 height 80
type textarea "Agradecemos a avaliação, ela vai ajudar a evoluirmos nossa rotina!"
click at [400, 25] on span "Save" at bounding box center [402, 22] width 28 height 21
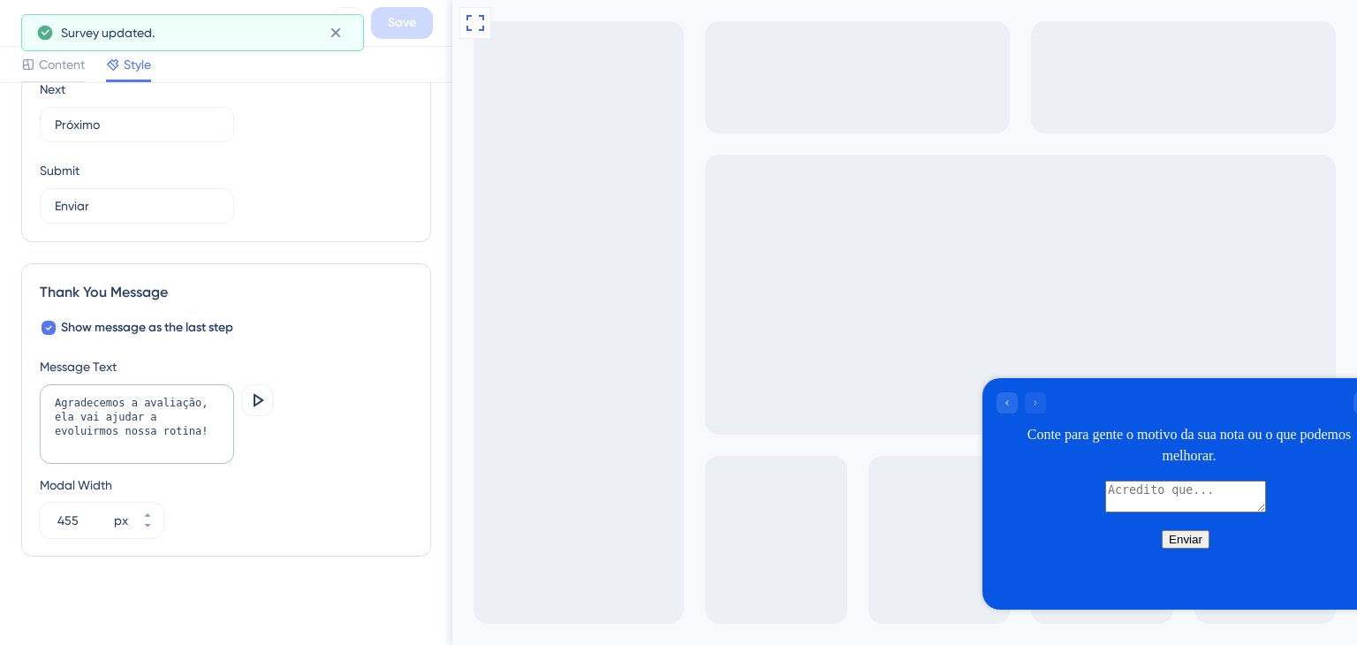
click at [329, 34] on icon at bounding box center [336, 33] width 18 height 18
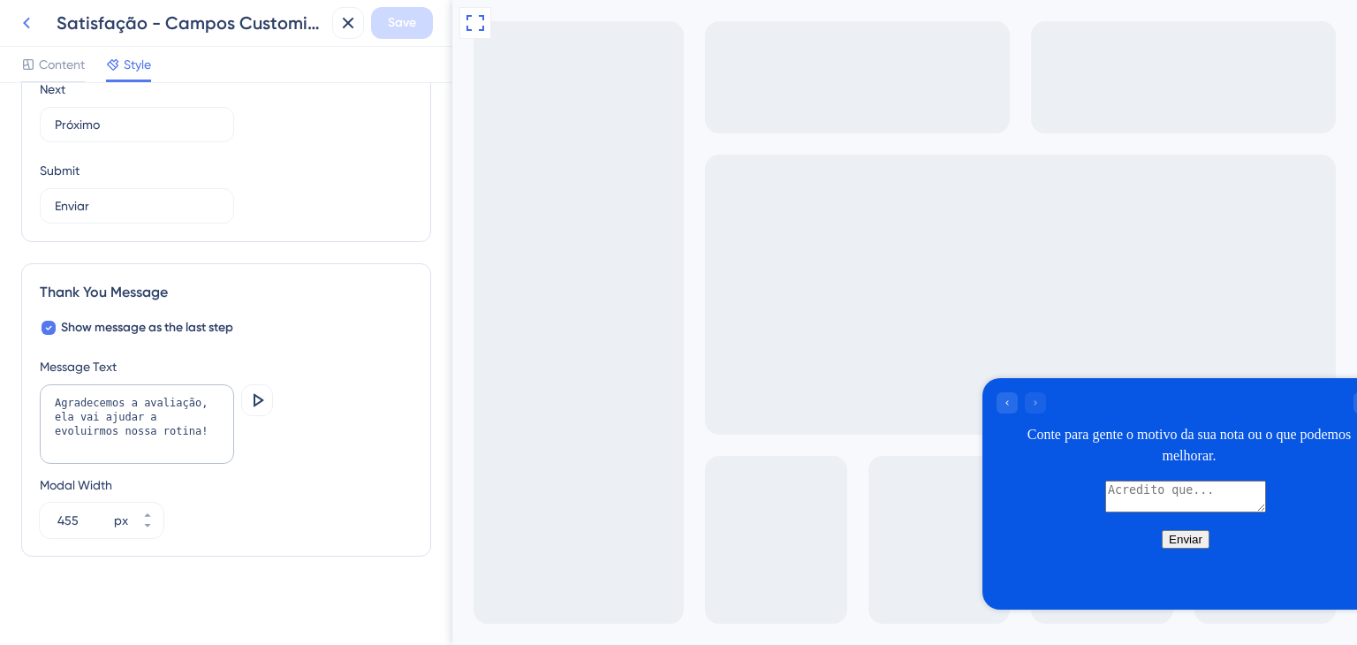
click at [24, 22] on icon at bounding box center [26, 22] width 21 height 21
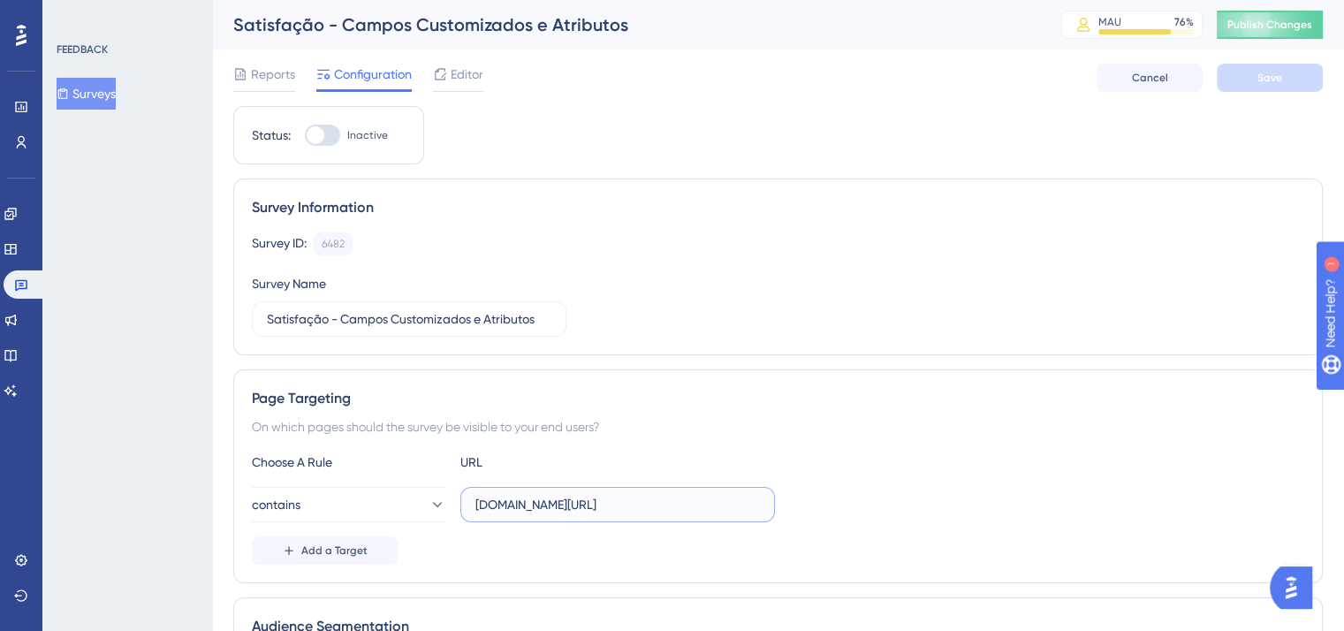
drag, startPoint x: 747, startPoint y: 499, endPoint x: 461, endPoint y: 502, distance: 286.3
click at [461, 502] on label "[DOMAIN_NAME][URL]" at bounding box center [617, 504] width 315 height 35
paste input "doc."
drag, startPoint x: 763, startPoint y: 503, endPoint x: 428, endPoint y: 482, distance: 336.4
click at [406, 483] on div "Choose A Rule URL contains [DOMAIN_NAME][URL] Add a Target" at bounding box center [778, 507] width 1052 height 113
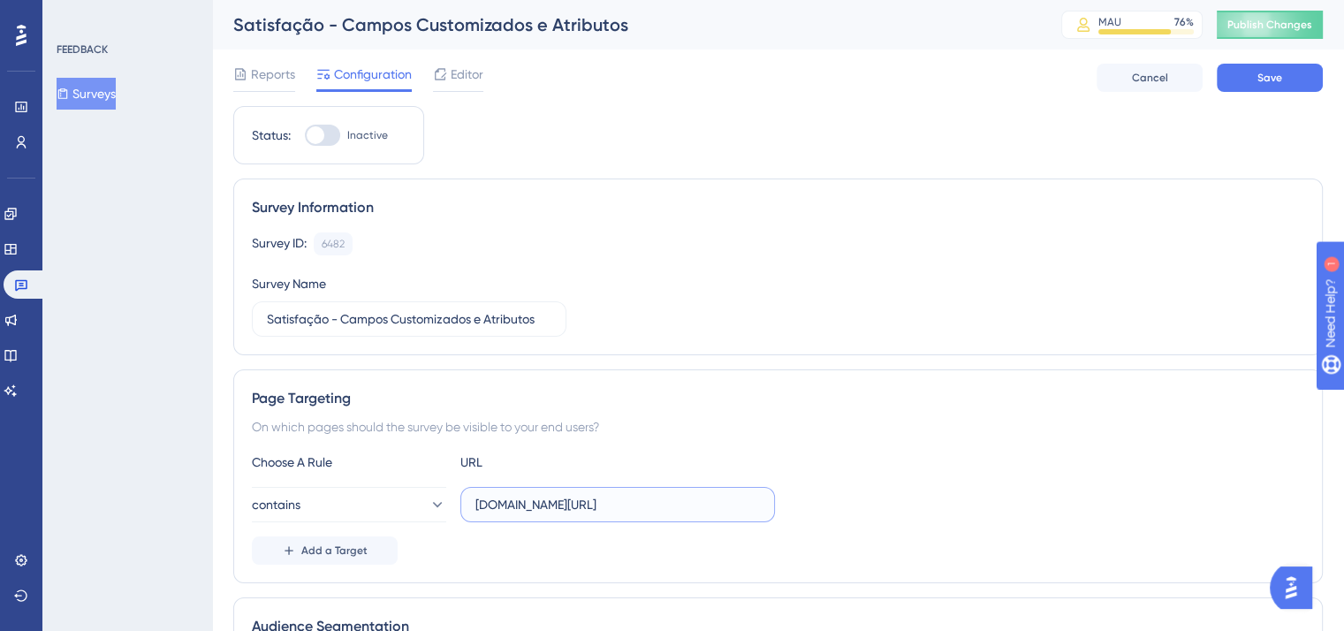
click at [745, 497] on input "[DOMAIN_NAME][URL]" at bounding box center [617, 504] width 284 height 19
click at [748, 505] on input "[DOMAIN_NAME][URL]" at bounding box center [617, 504] width 284 height 19
click at [748, 504] on input "[DOMAIN_NAME][URL]" at bounding box center [617, 504] width 284 height 19
click at [750, 507] on input "[DOMAIN_NAME][URL]" at bounding box center [617, 504] width 284 height 19
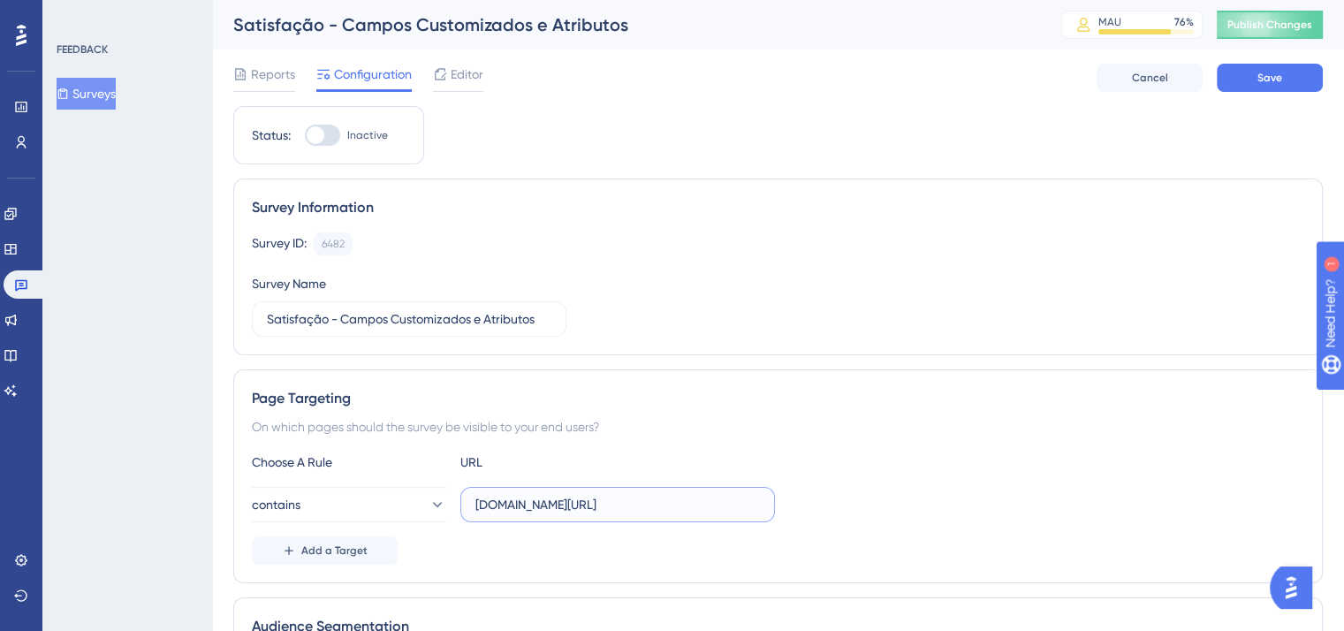
scroll to position [0, 0]
type input "d"
paste input "[URL][DOMAIN_NAME]"
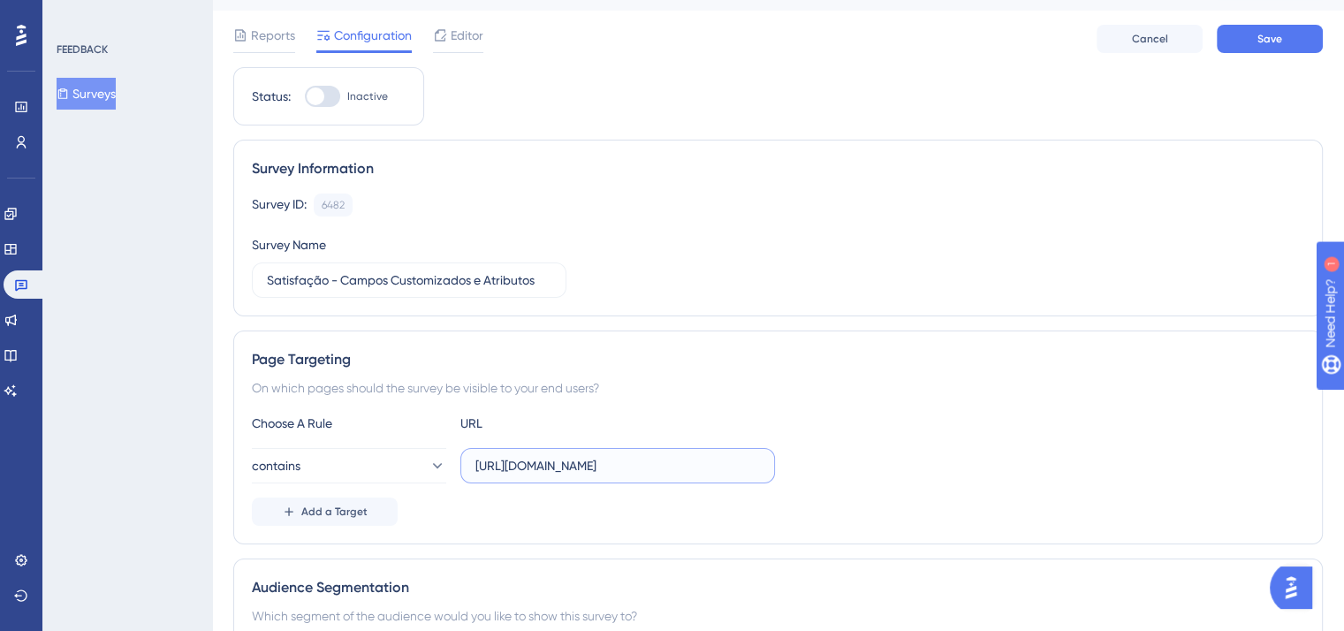
scroll to position [177, 0]
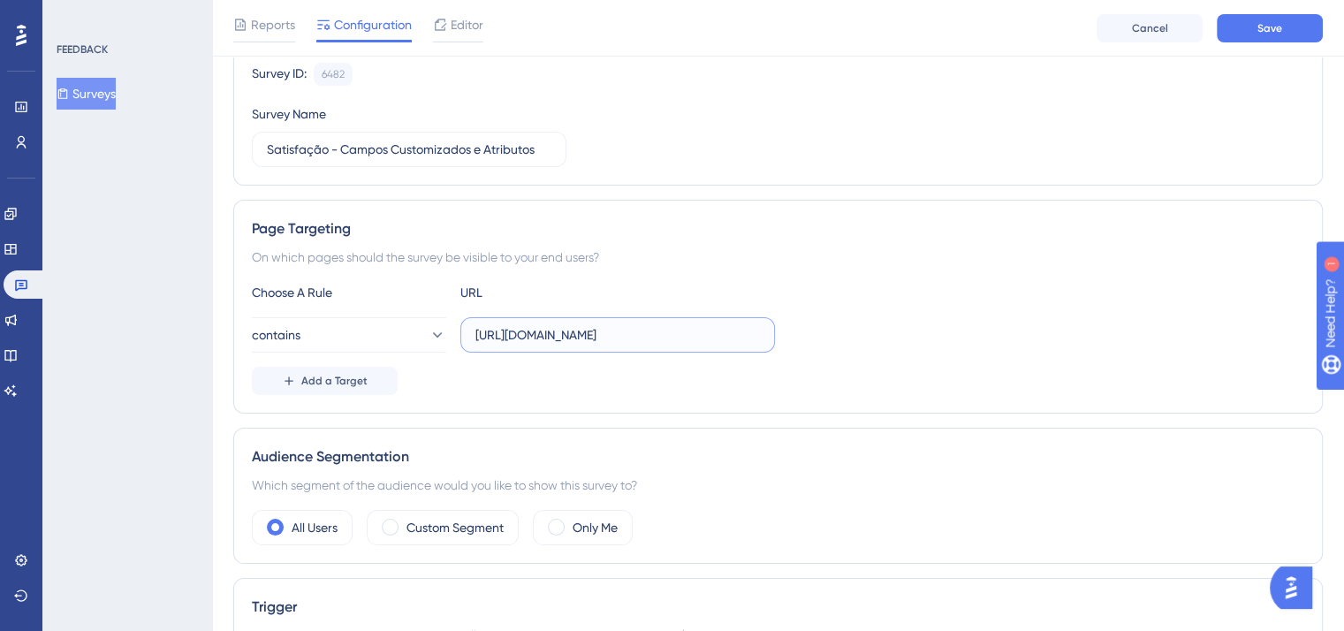
type input "[URL][DOMAIN_NAME]"
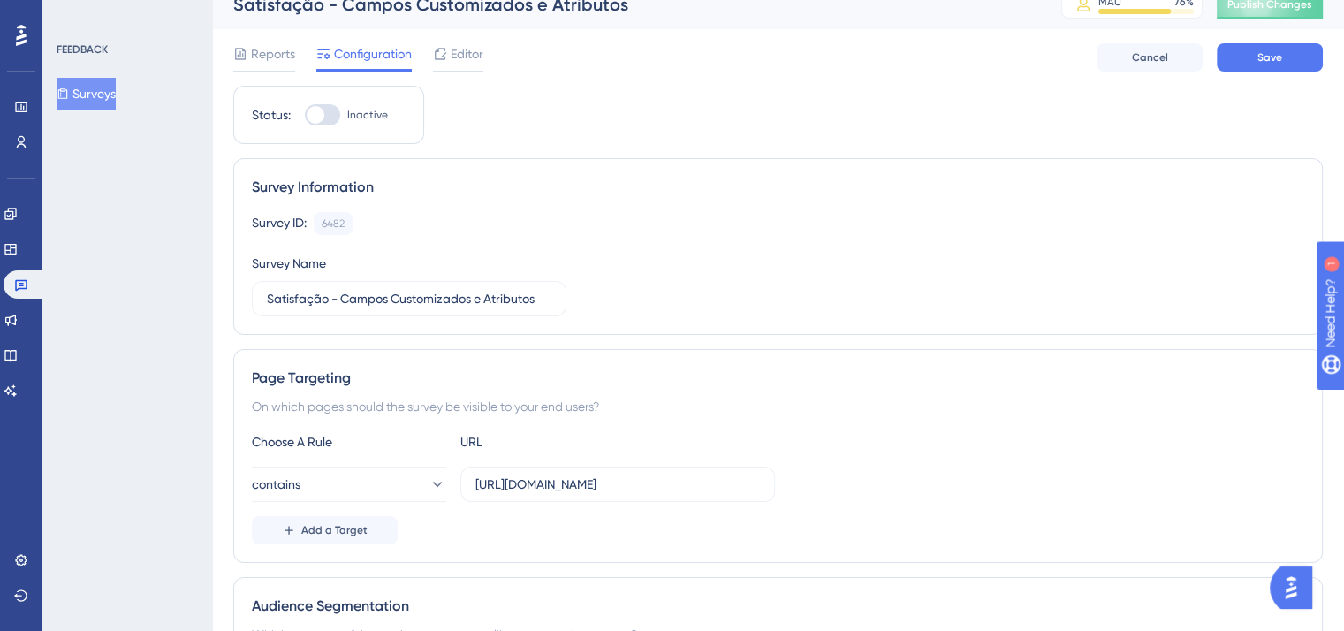
scroll to position [0, 0]
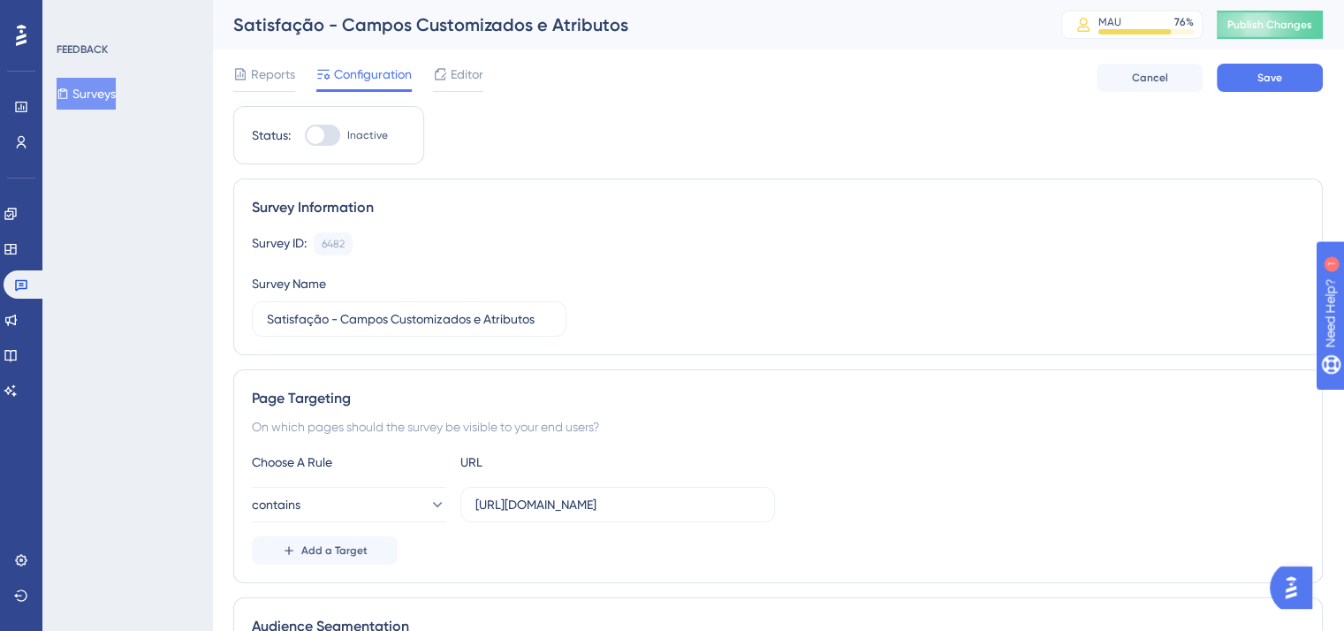
drag, startPoint x: 330, startPoint y: 134, endPoint x: 344, endPoint y: 135, distance: 14.2
click at [333, 135] on div at bounding box center [322, 135] width 35 height 21
click at [305, 135] on input "Inactive" at bounding box center [304, 135] width 1 height 1
checkbox input "true"
click at [1279, 80] on span "Save" at bounding box center [1269, 78] width 25 height 14
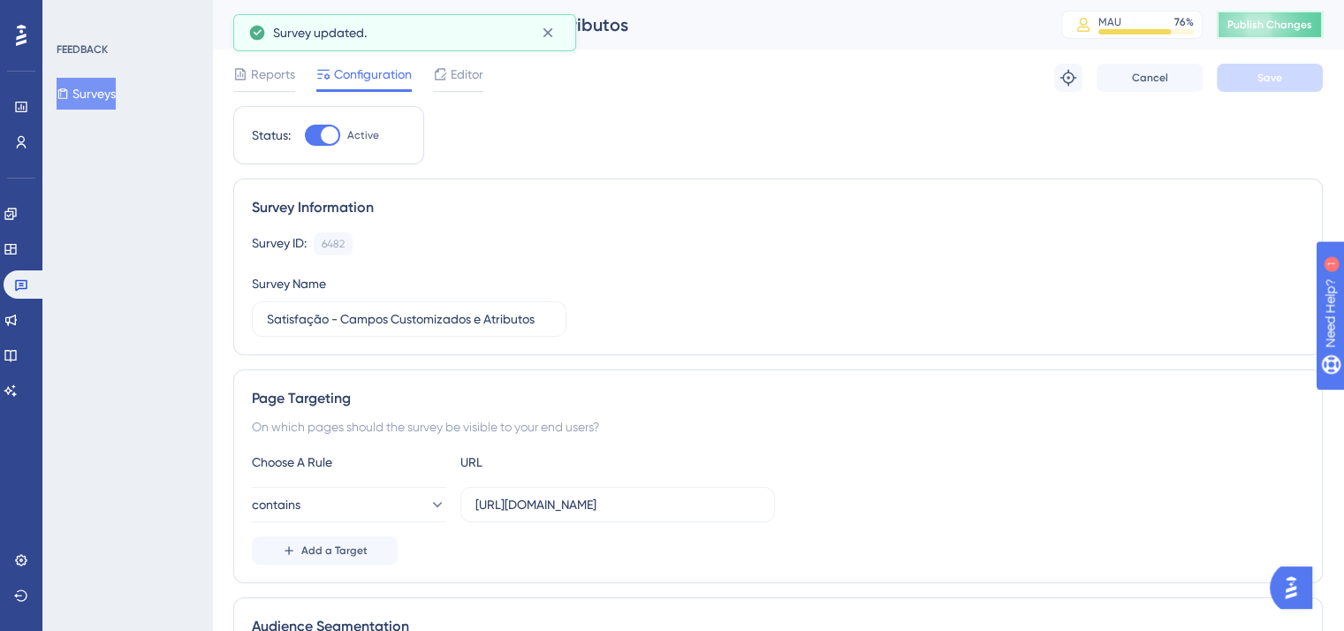
click at [1301, 25] on span "Publish Changes" at bounding box center [1269, 25] width 85 height 14
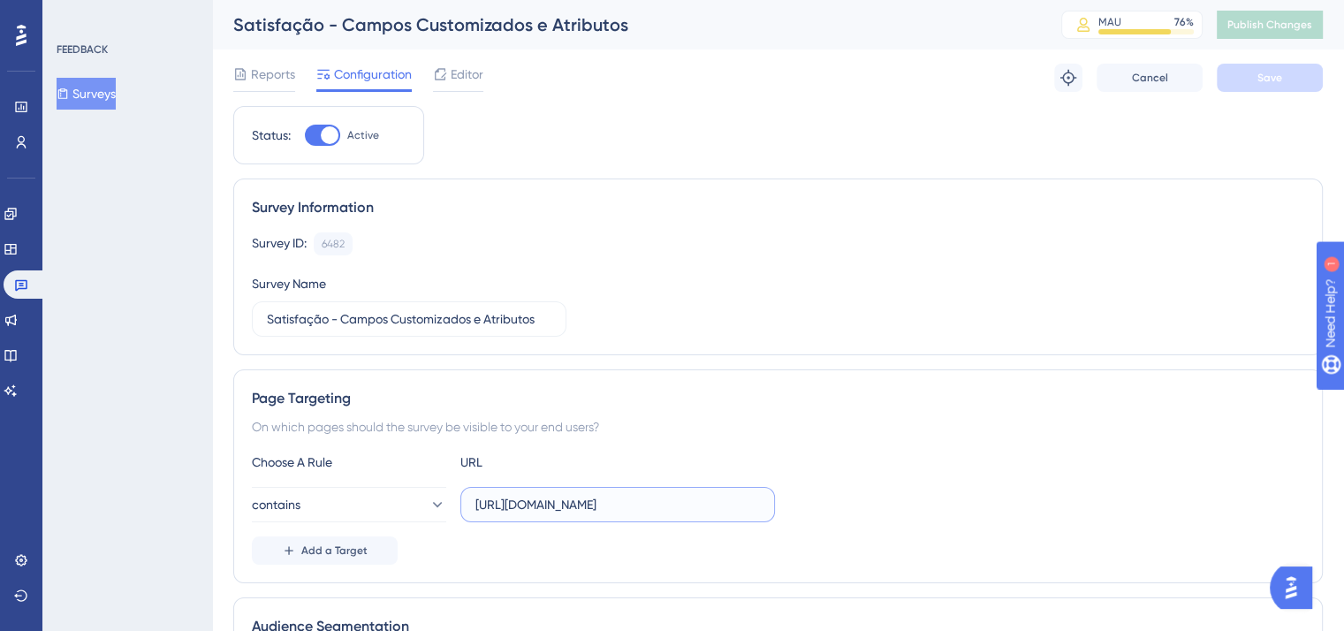
drag, startPoint x: 544, startPoint y: 504, endPoint x: 474, endPoint y: 510, distance: 70.1
click at [475, 510] on input "[URL][DOMAIN_NAME]" at bounding box center [617, 504] width 284 height 19
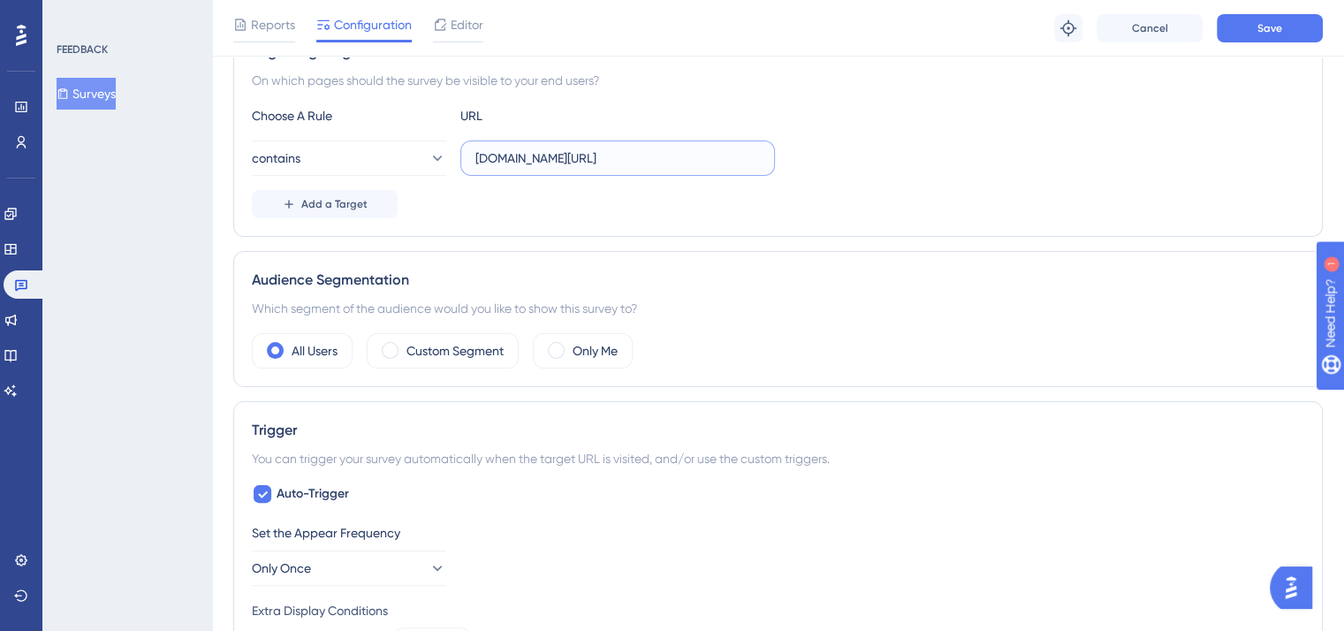
type input "[DOMAIN_NAME][URL]"
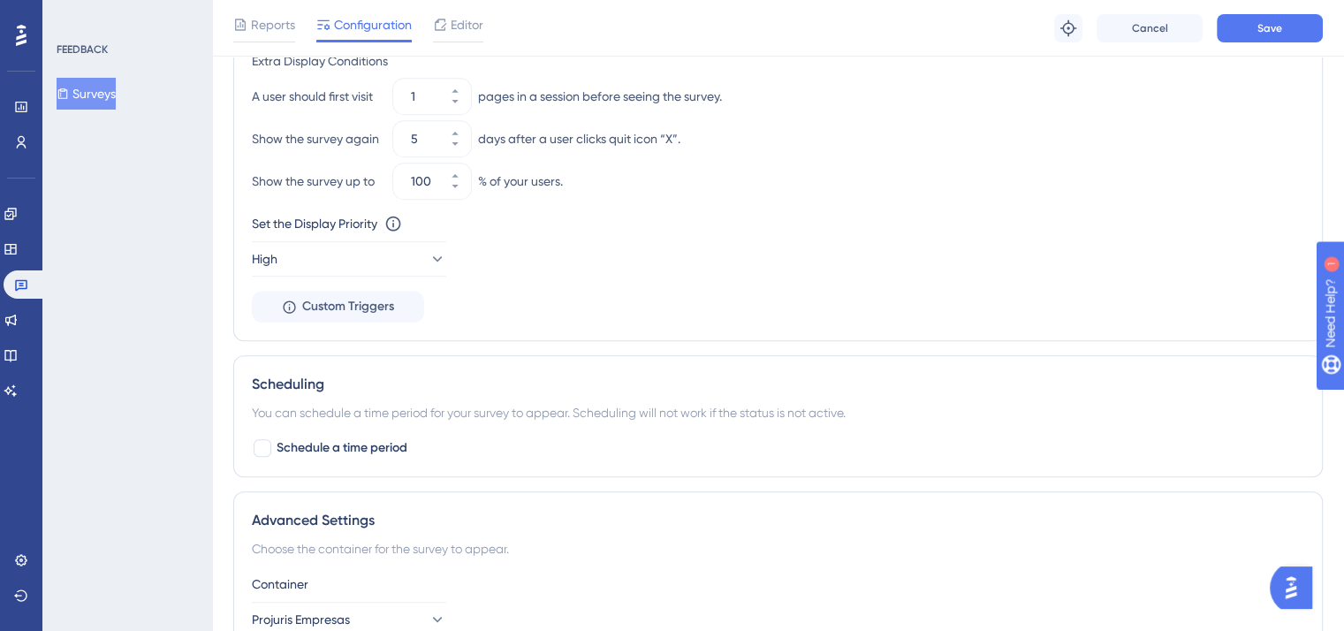
scroll to position [972, 0]
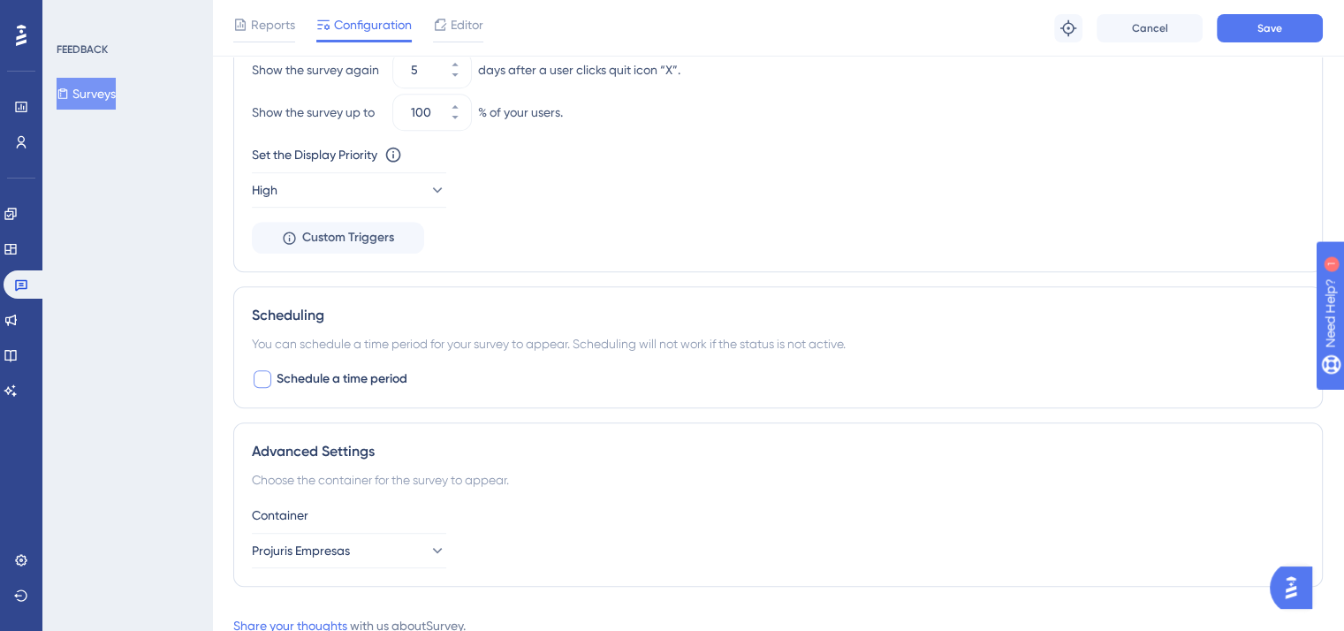
click at [266, 375] on div at bounding box center [263, 379] width 18 height 18
checkbox input "true"
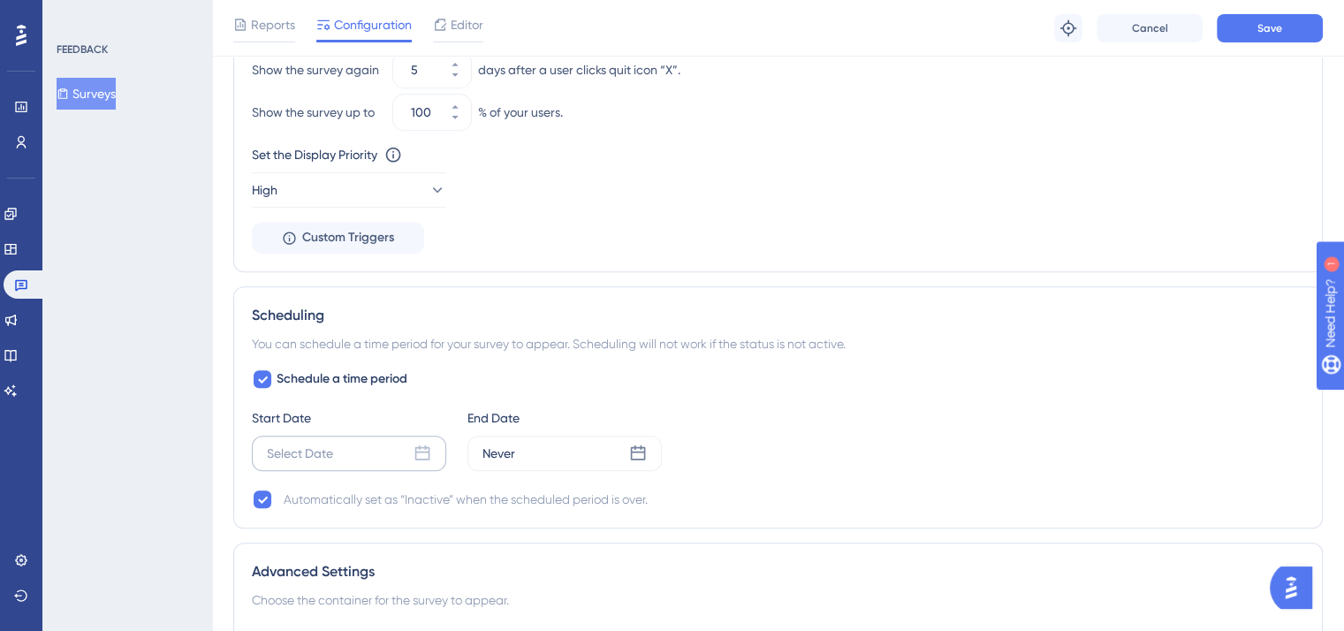
click at [356, 444] on div "Select Date" at bounding box center [349, 453] width 194 height 35
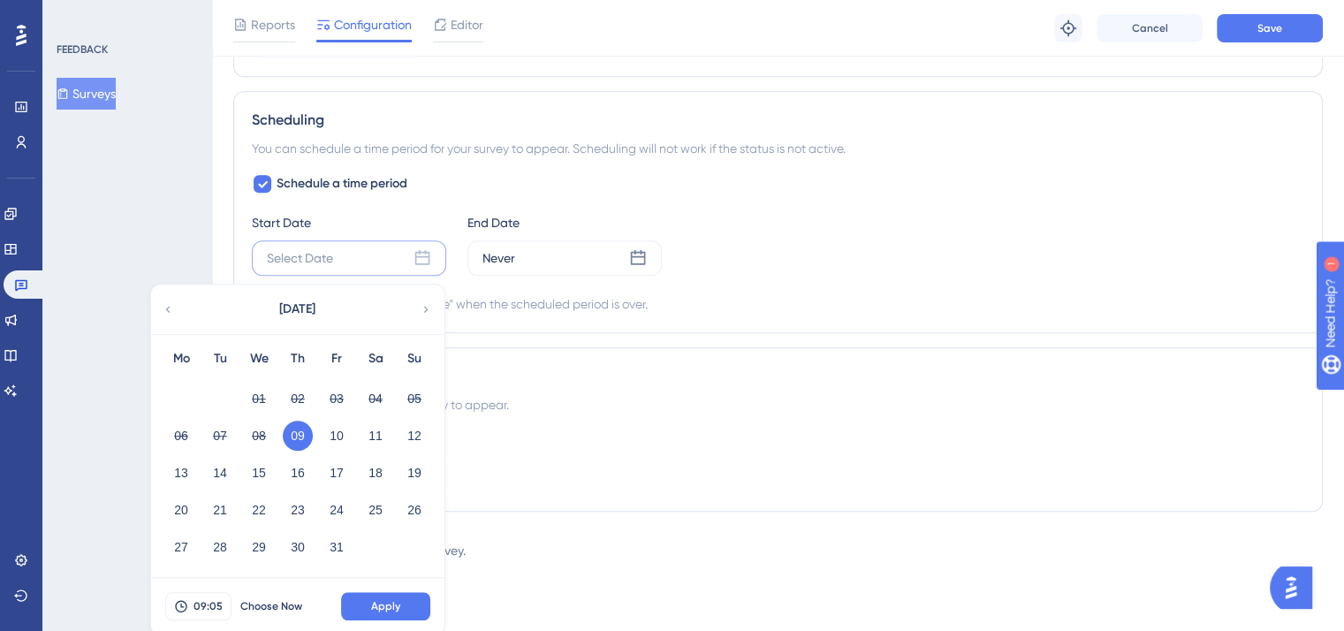
scroll to position [1168, 0]
click at [300, 470] on button "16" at bounding box center [298, 472] width 30 height 30
click at [221, 609] on button "09:05" at bounding box center [198, 605] width 66 height 28
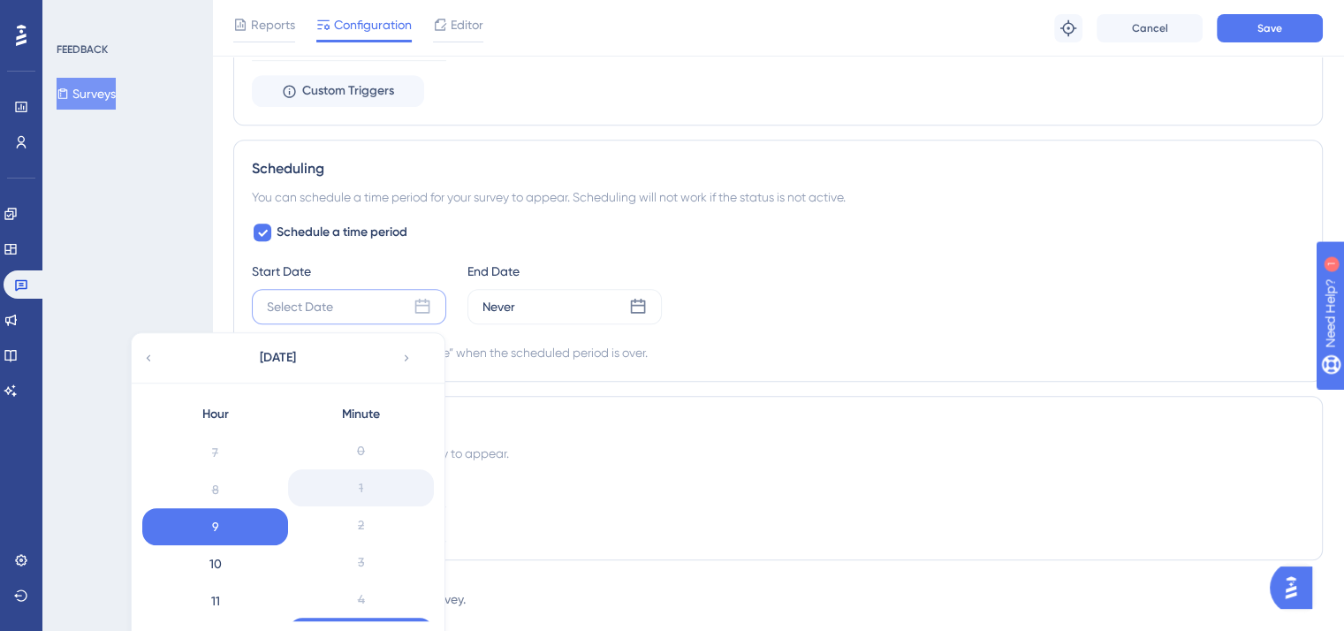
scroll to position [1088, 0]
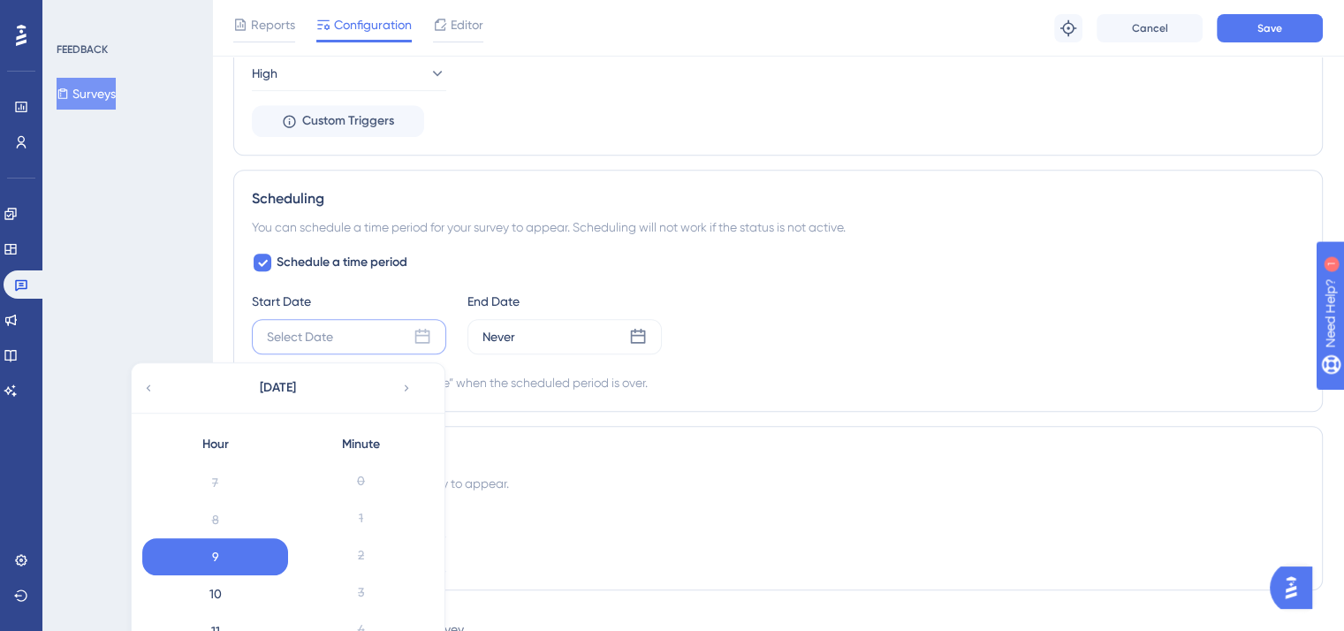
click at [392, 457] on div "Minute" at bounding box center [361, 444] width 146 height 35
click at [693, 475] on div "Choose the container for the survey to appear." at bounding box center [778, 483] width 1052 height 21
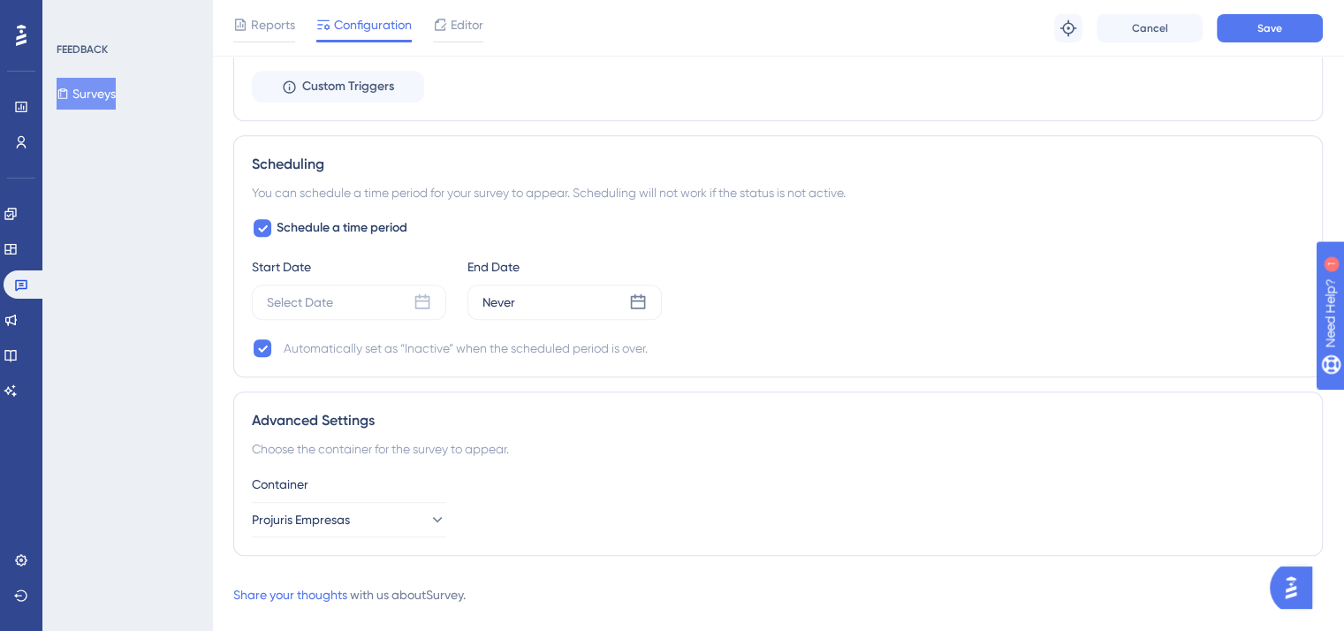
scroll to position [1150, 0]
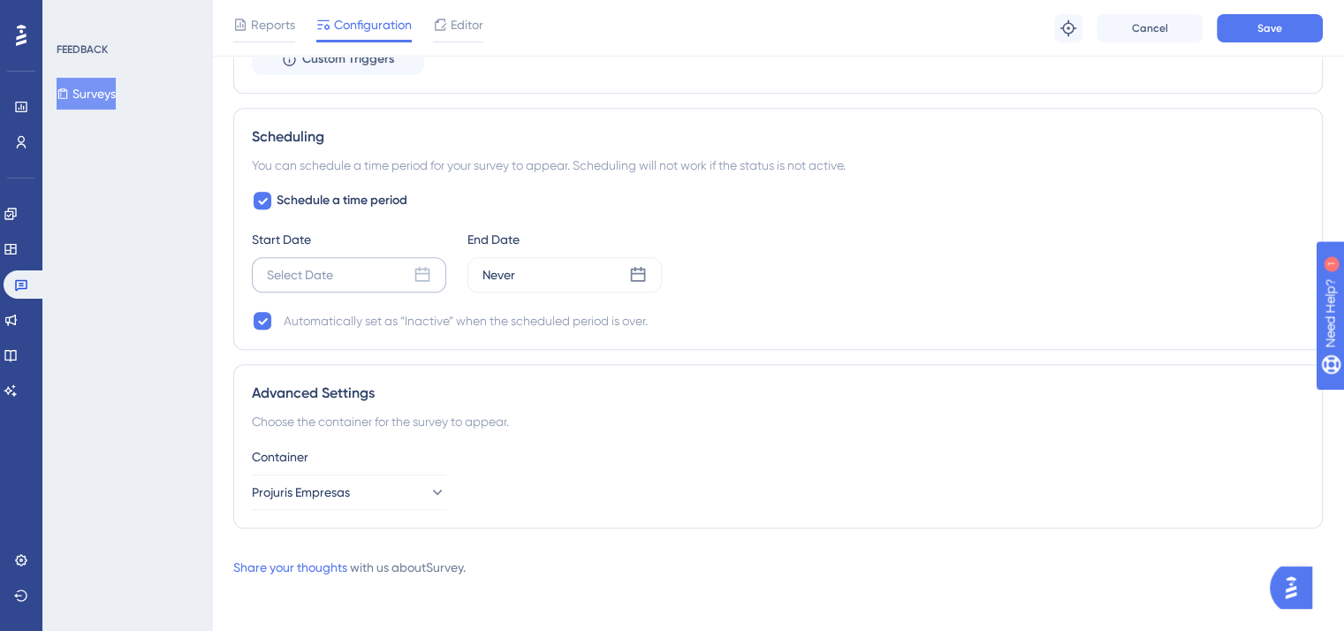
click at [417, 268] on icon at bounding box center [422, 275] width 18 height 18
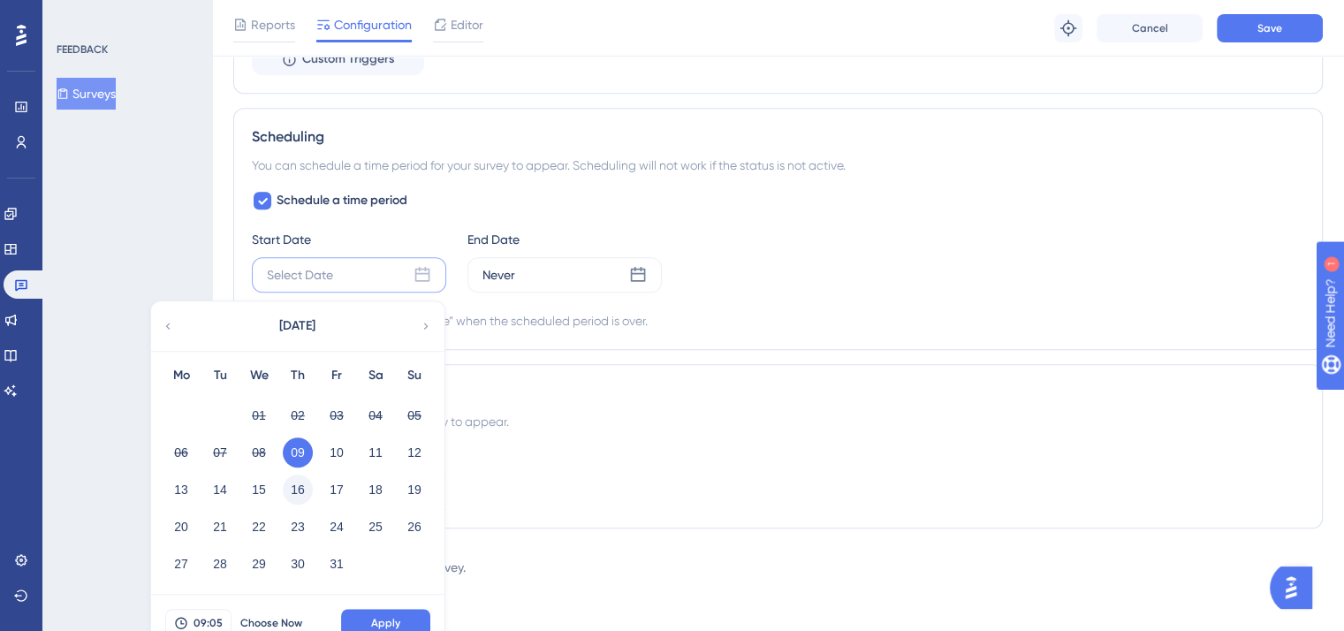
click at [297, 482] on button "16" at bounding box center [298, 489] width 30 height 30
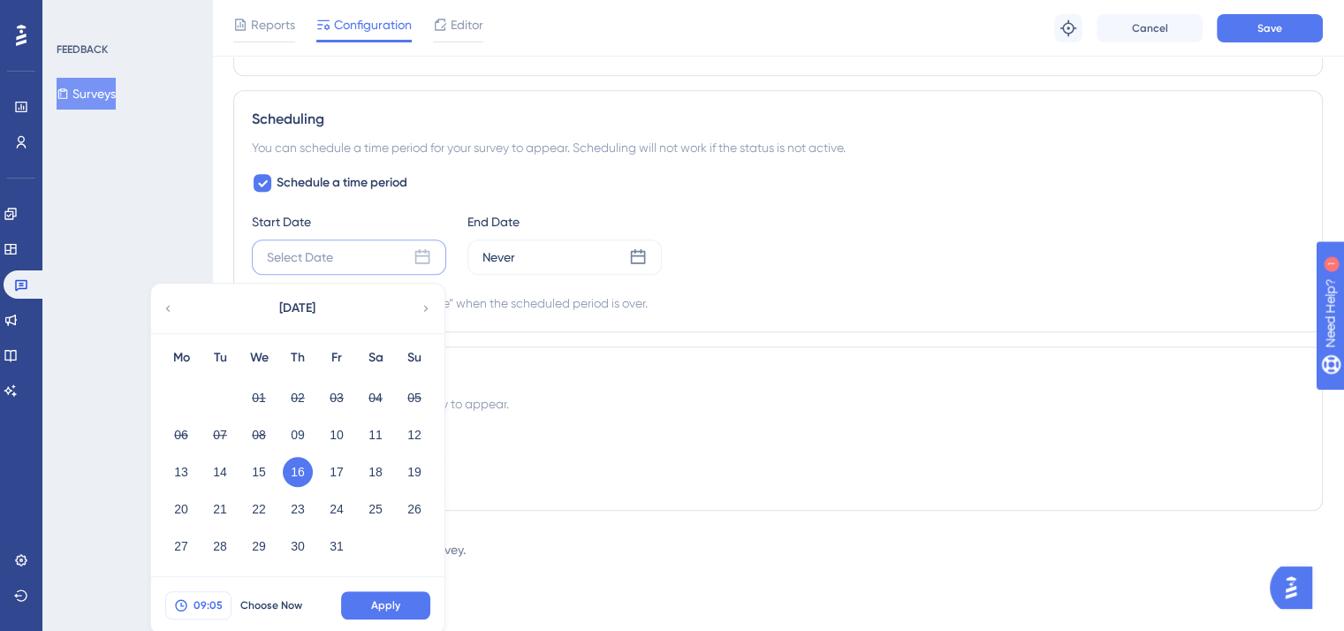
click at [208, 603] on span "09:05" at bounding box center [207, 605] width 29 height 14
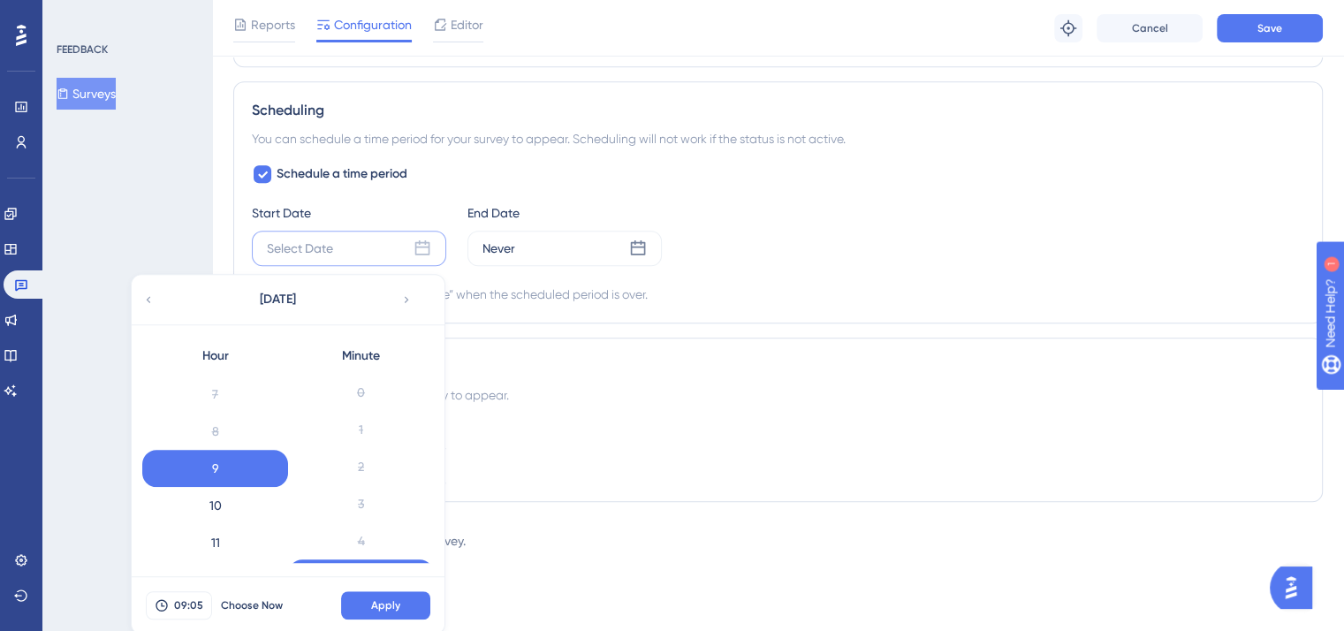
scroll to position [110, 0]
click at [604, 444] on div "Container Projuris Empresas" at bounding box center [778, 452] width 1052 height 64
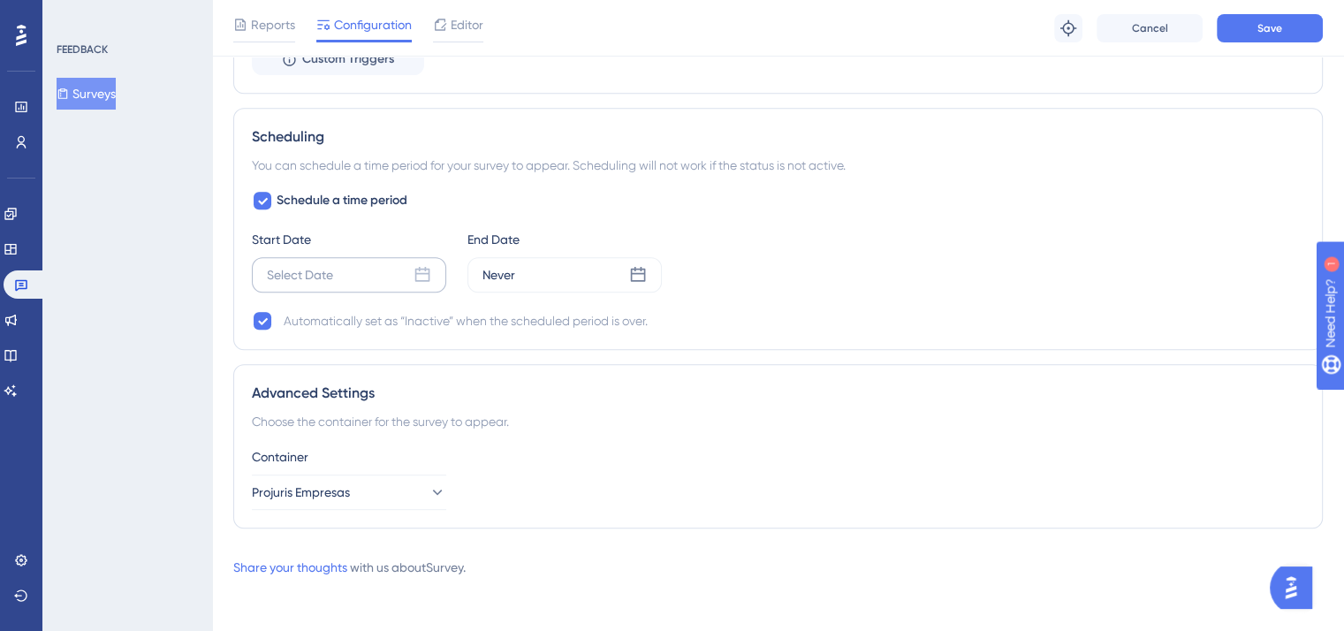
click at [393, 273] on div "Select Date" at bounding box center [349, 274] width 194 height 35
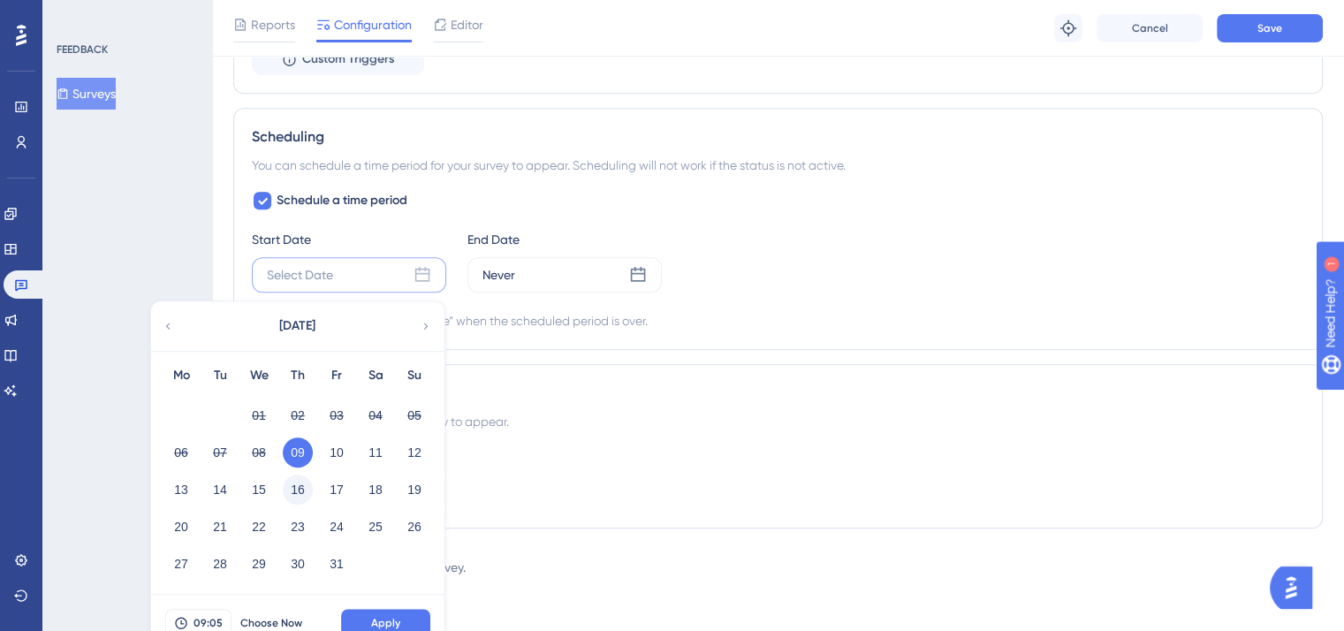
click at [298, 485] on button "16" at bounding box center [298, 489] width 30 height 30
click at [389, 617] on span "Apply" at bounding box center [385, 623] width 29 height 14
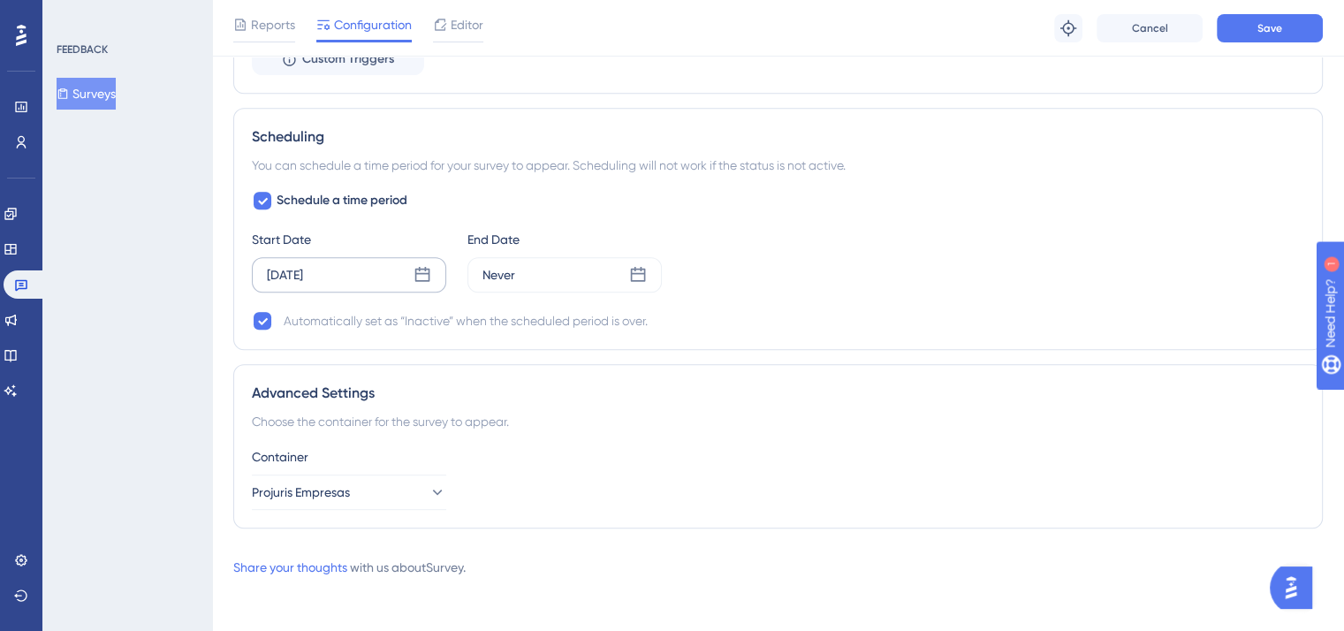
click at [420, 266] on icon at bounding box center [422, 275] width 18 height 18
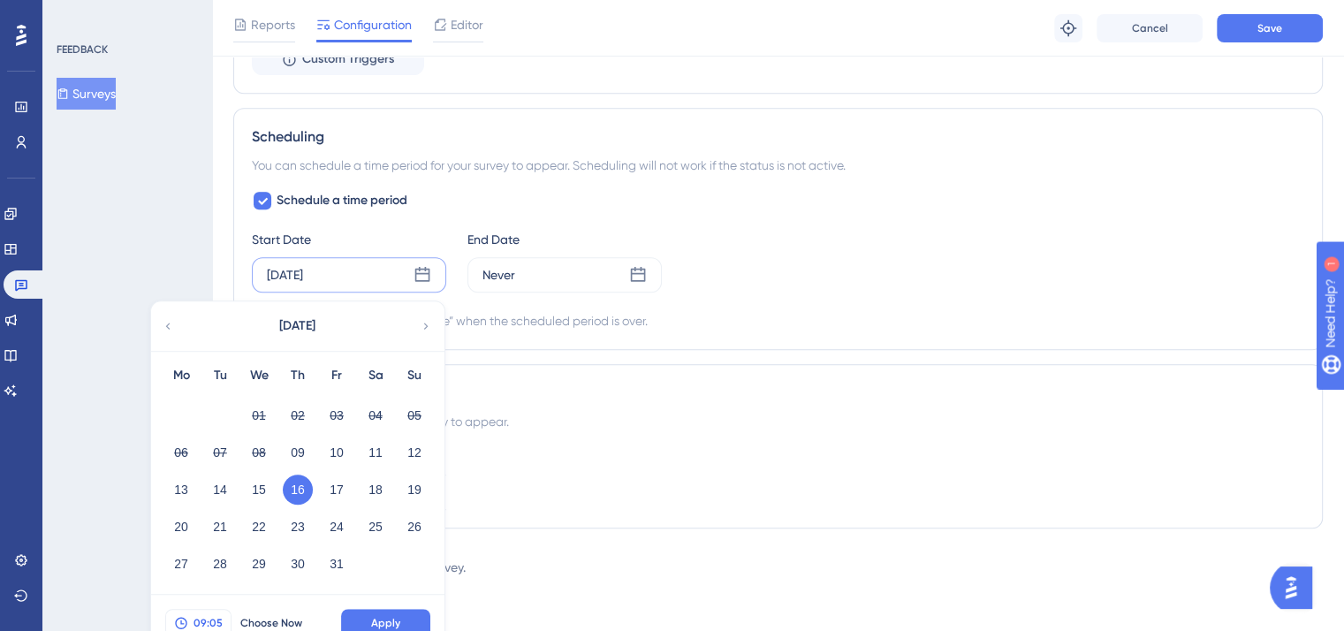
click at [209, 616] on span "09:05" at bounding box center [207, 623] width 29 height 14
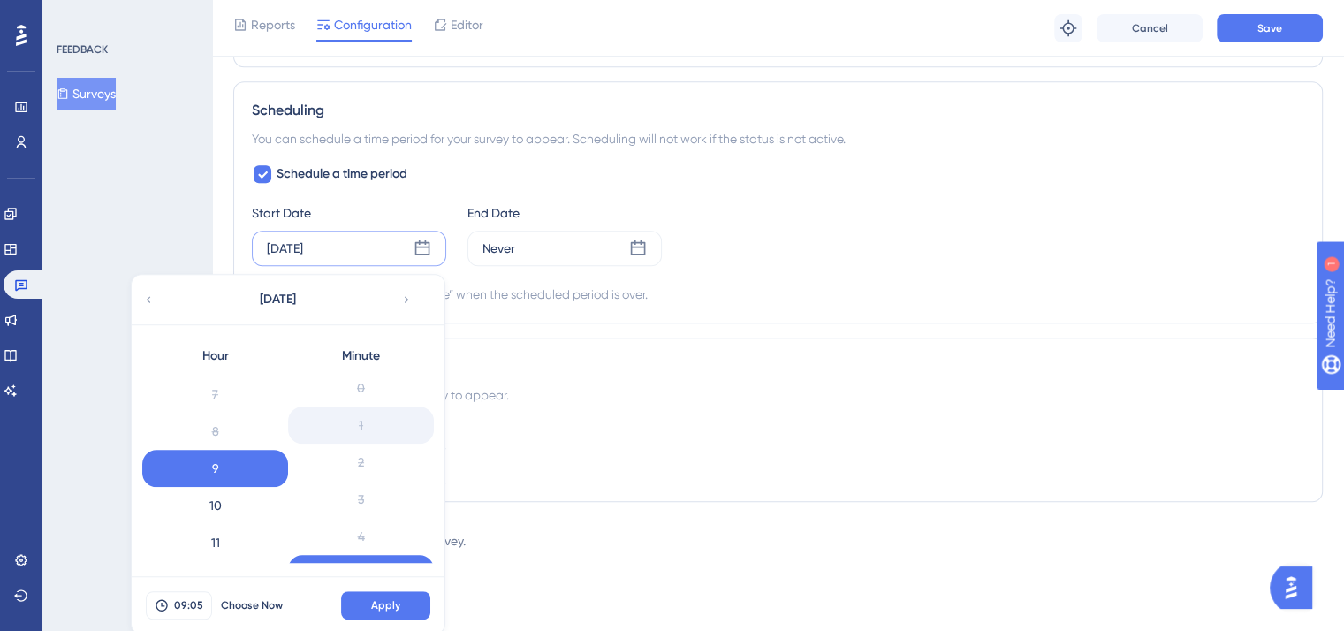
scroll to position [0, 0]
click at [386, 393] on div "0" at bounding box center [361, 392] width 146 height 37
click at [641, 455] on div "Container Projuris Empresas" at bounding box center [778, 452] width 1052 height 64
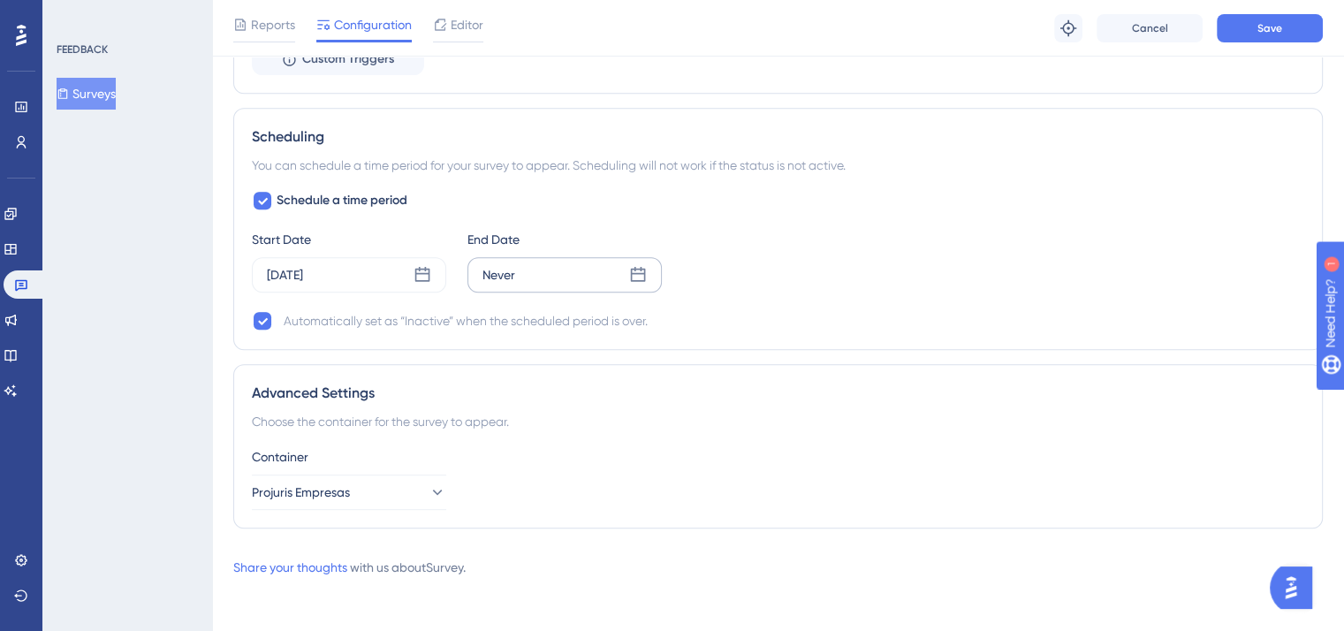
click at [642, 271] on icon at bounding box center [638, 275] width 18 height 18
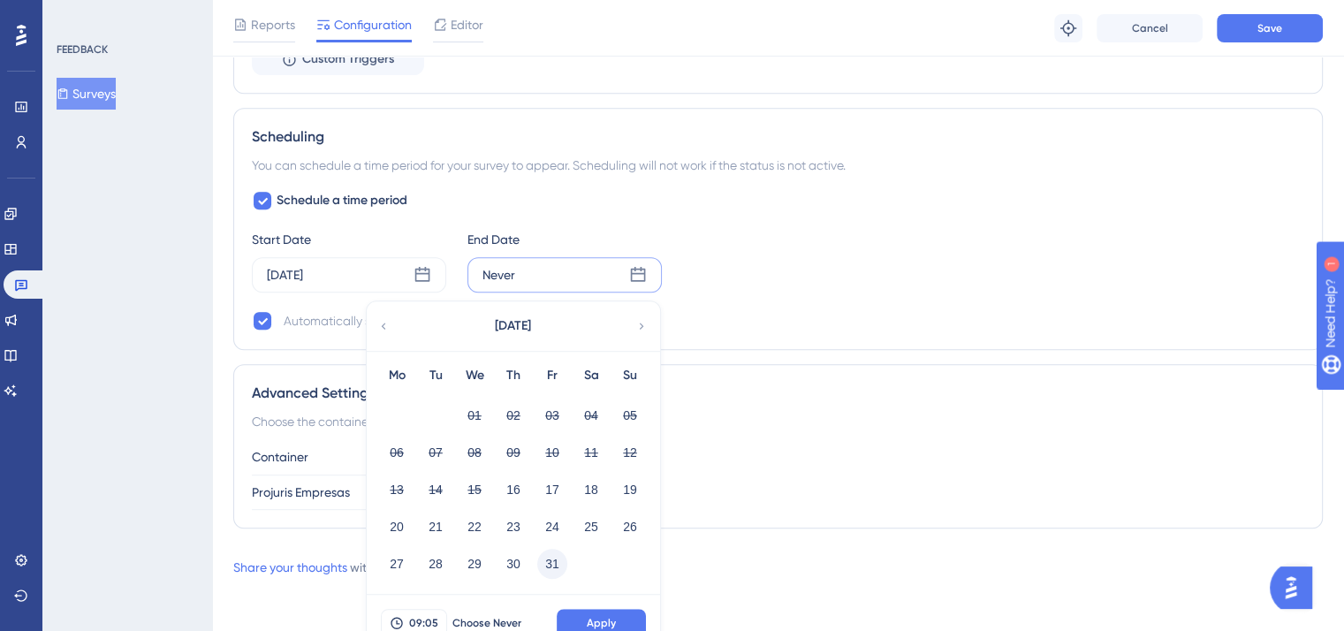
click at [553, 560] on button "31" at bounding box center [552, 564] width 30 height 30
click at [419, 626] on span "09:05" at bounding box center [423, 623] width 29 height 14
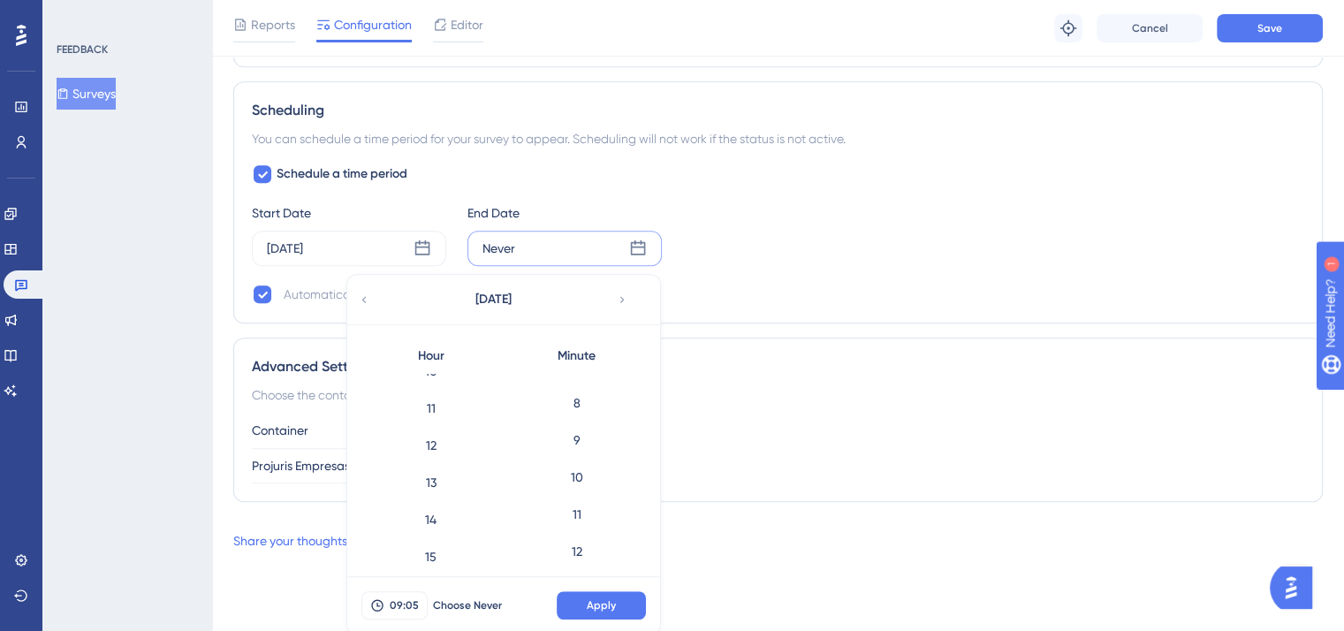
scroll to position [611, 0]
click at [436, 407] on div "17" at bounding box center [431, 411] width 146 height 37
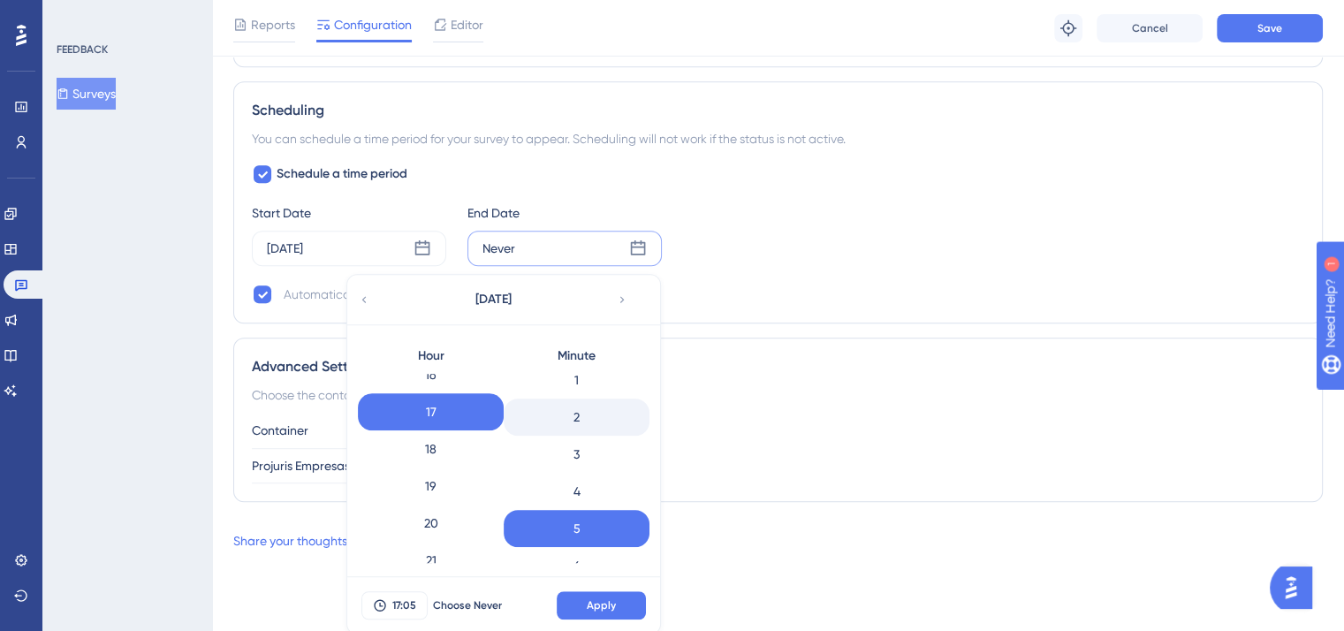
scroll to position [0, 0]
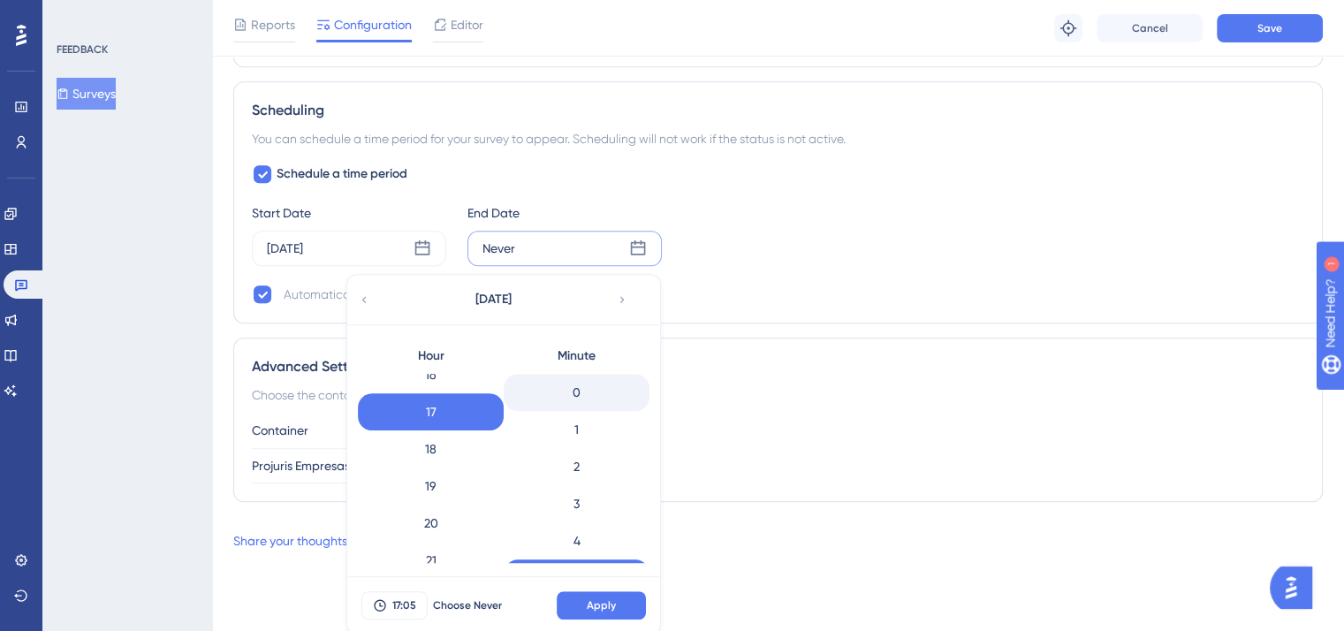
click at [590, 385] on div "0" at bounding box center [577, 392] width 146 height 37
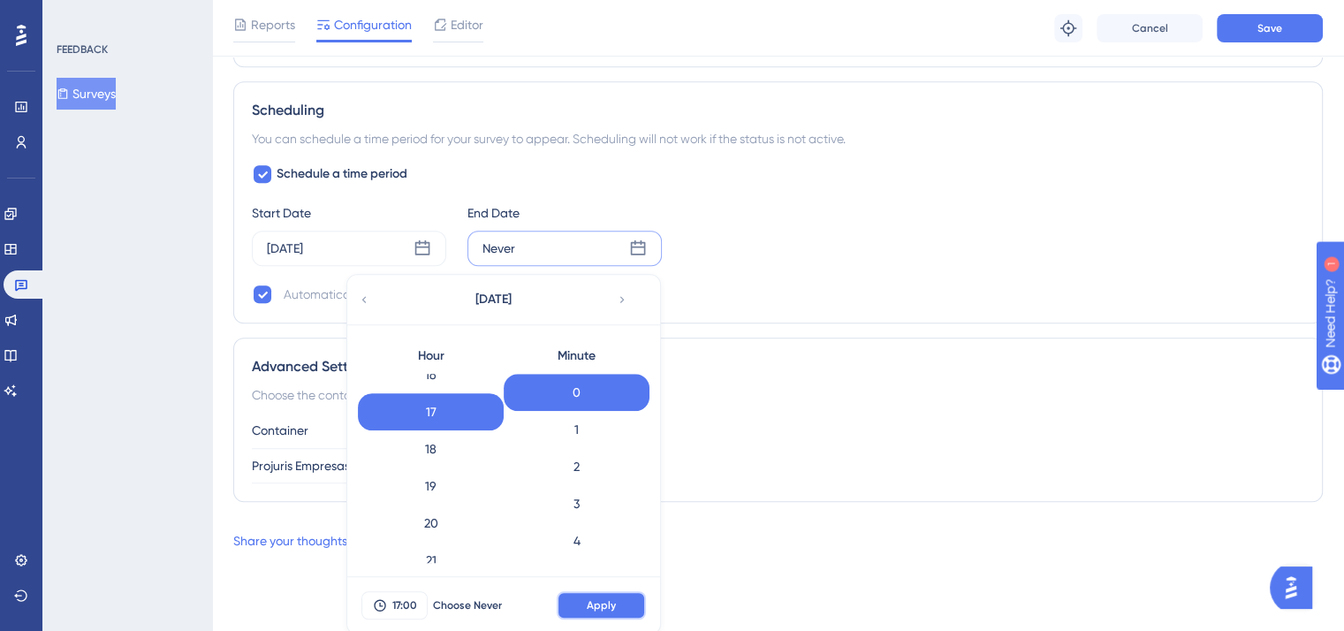
click at [611, 610] on button "Apply" at bounding box center [601, 605] width 89 height 28
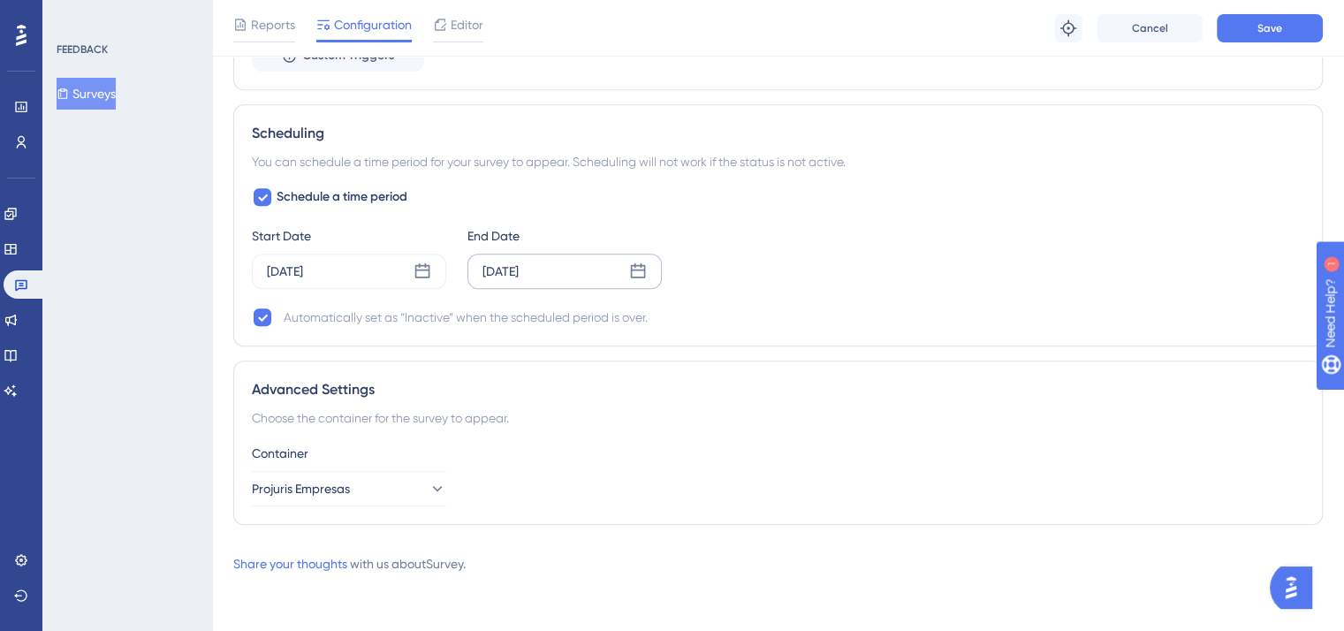
scroll to position [1150, 0]
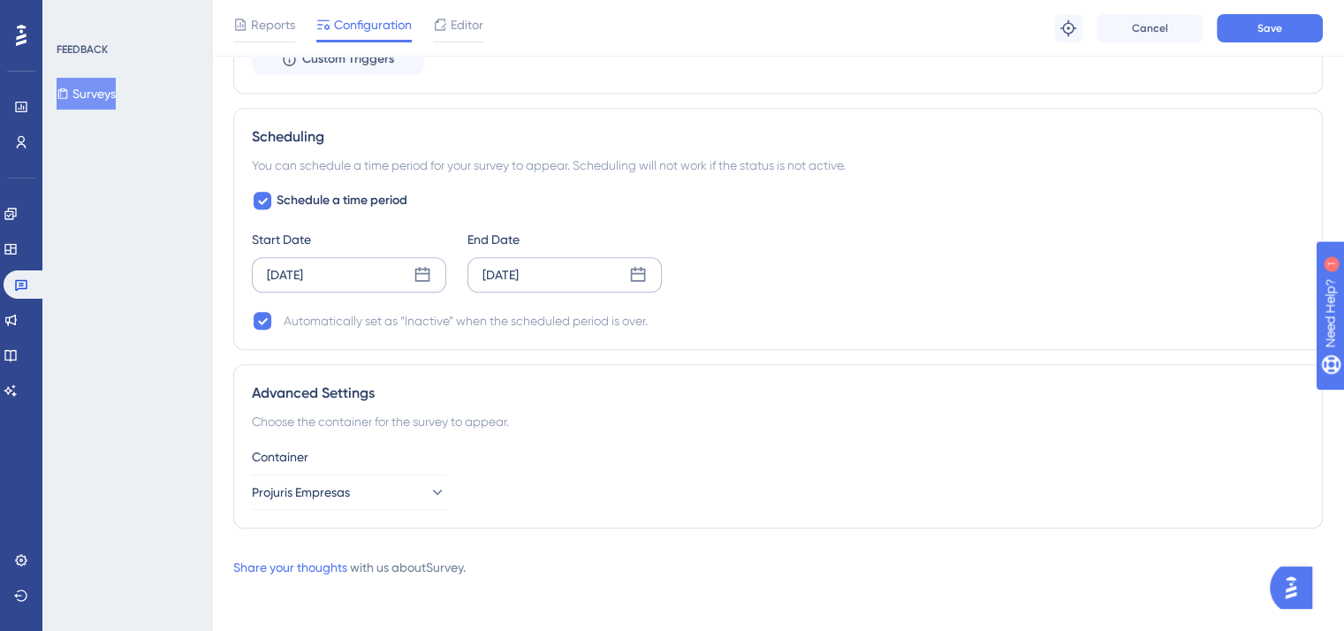
click at [421, 276] on icon at bounding box center [422, 275] width 18 height 18
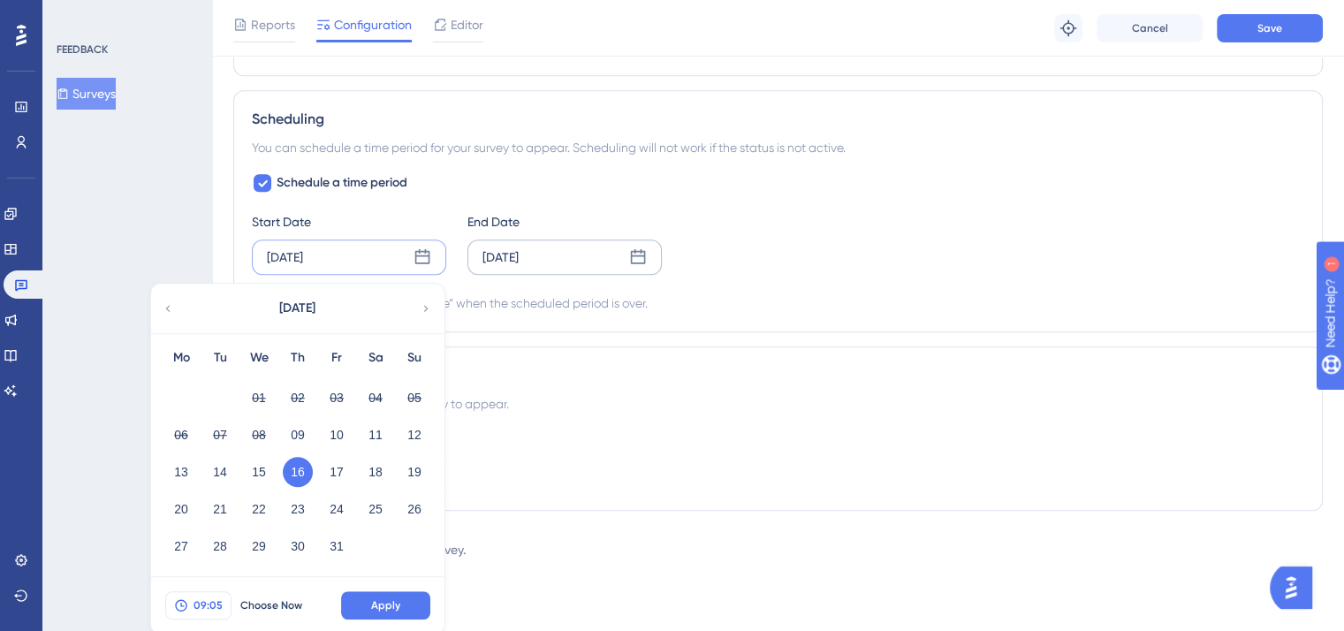
click at [205, 592] on button "09:05" at bounding box center [198, 605] width 66 height 28
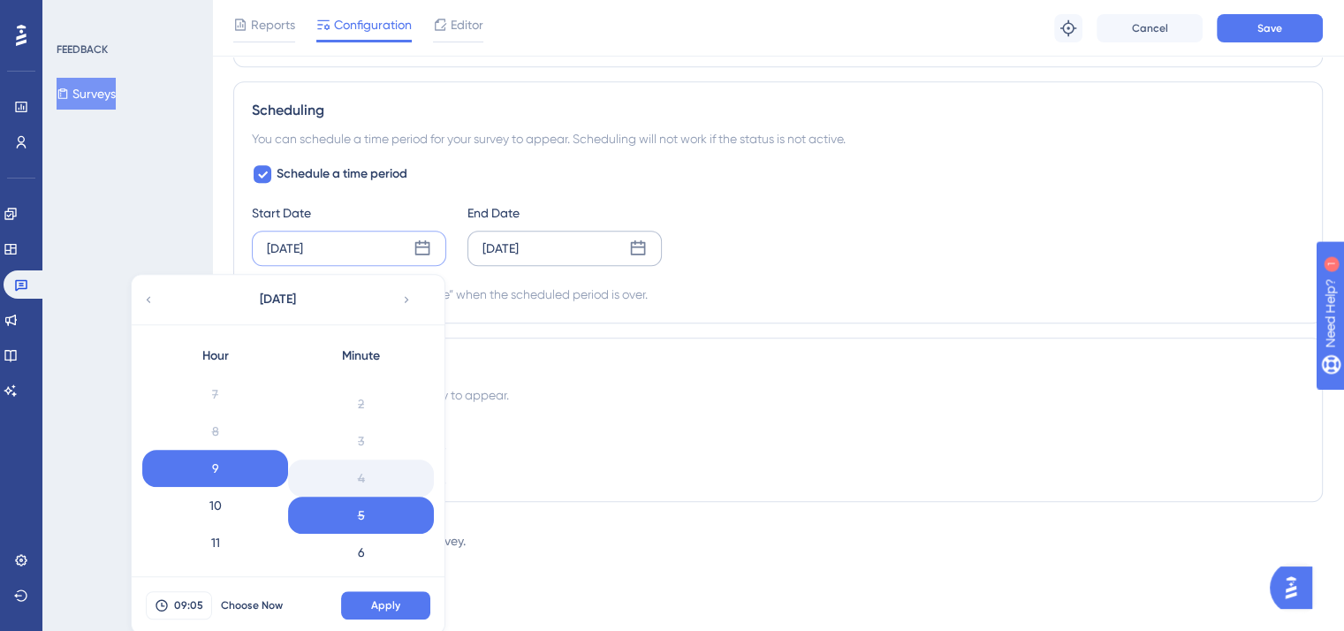
scroll to position [21, 0]
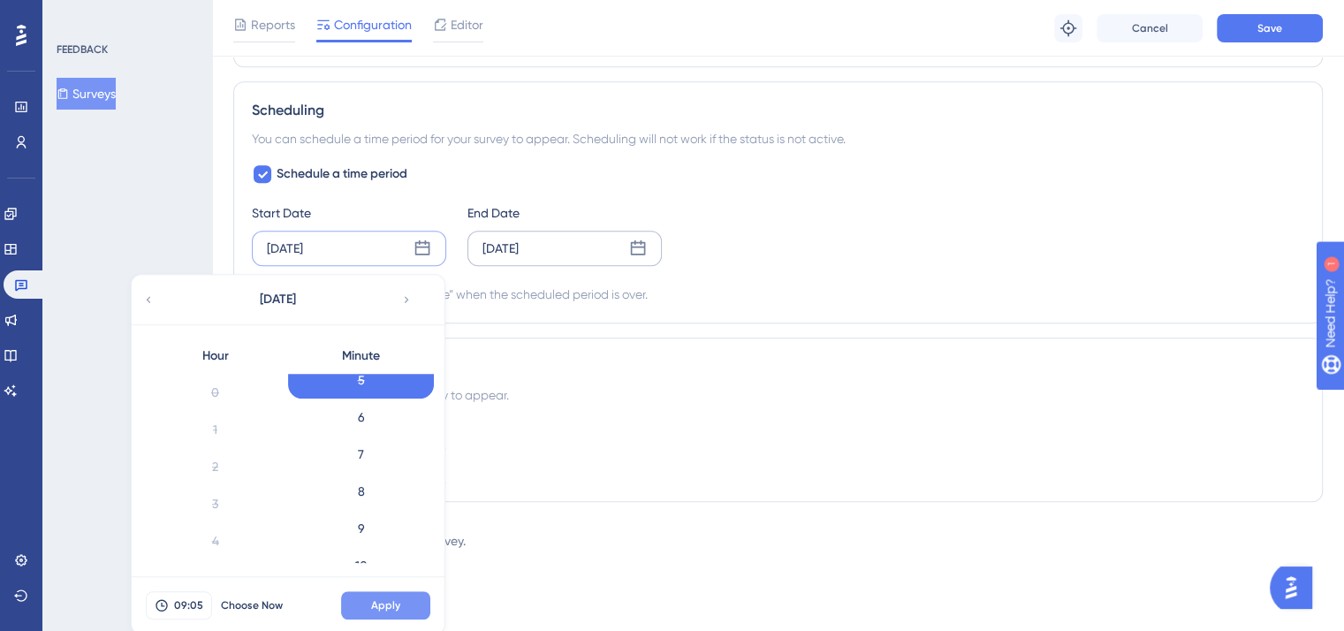
click at [372, 598] on span "Apply" at bounding box center [385, 605] width 29 height 14
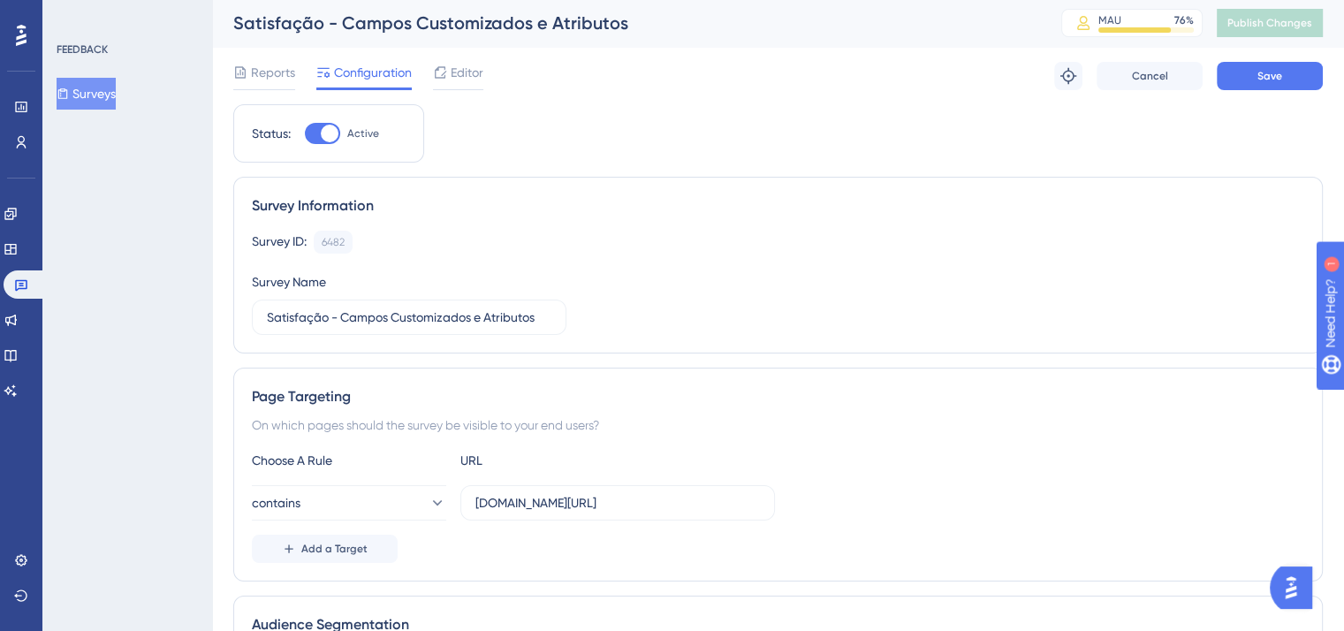
scroll to position [0, 0]
click at [1258, 80] on span "Save" at bounding box center [1269, 78] width 25 height 14
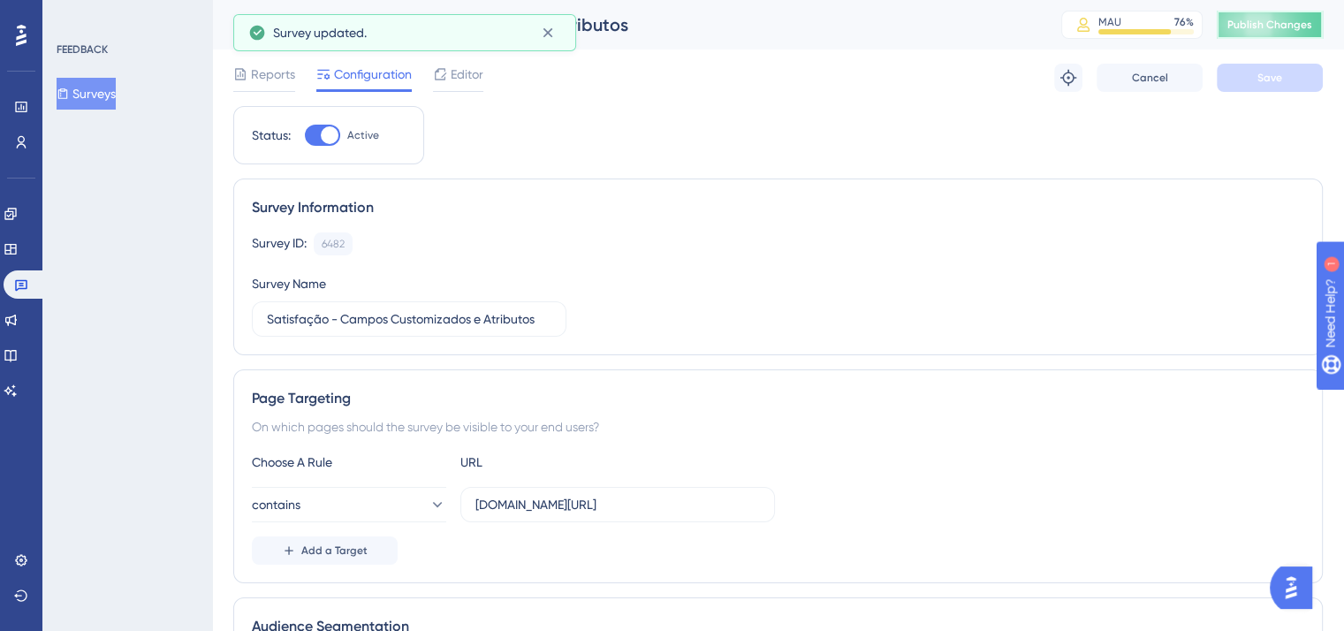
click at [1281, 26] on span "Publish Changes" at bounding box center [1269, 25] width 85 height 14
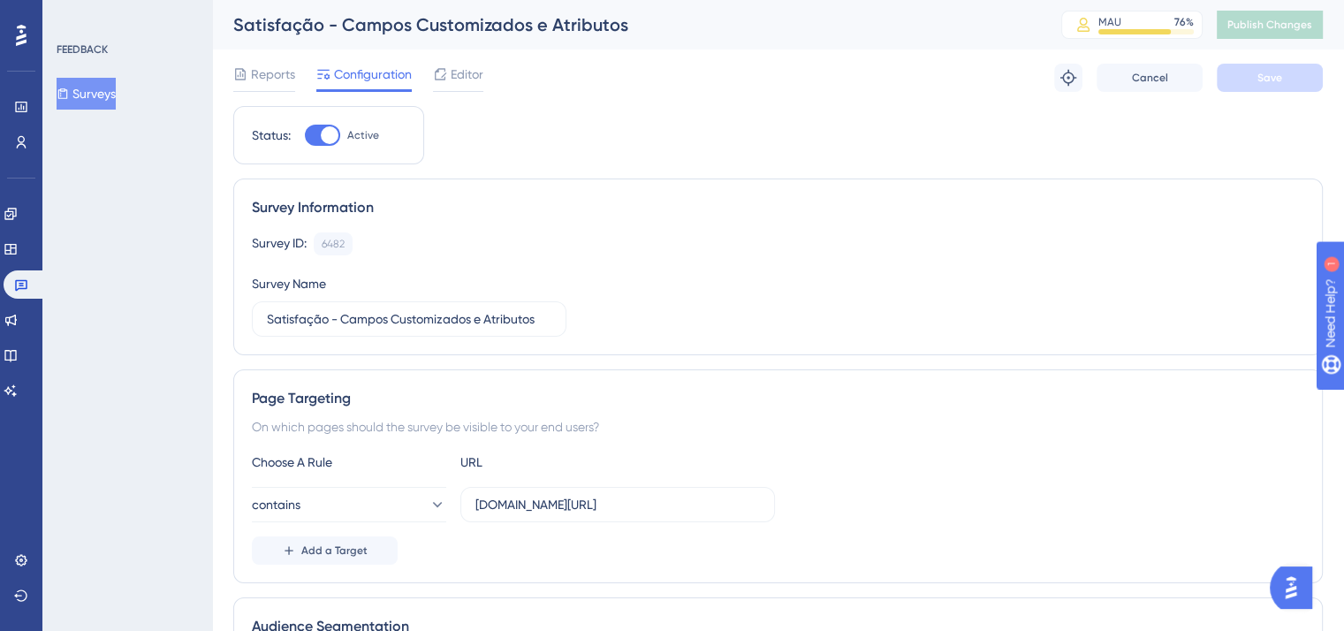
click at [107, 93] on button "Surveys" at bounding box center [86, 94] width 59 height 32
